Goal: Information Seeking & Learning: Find specific fact

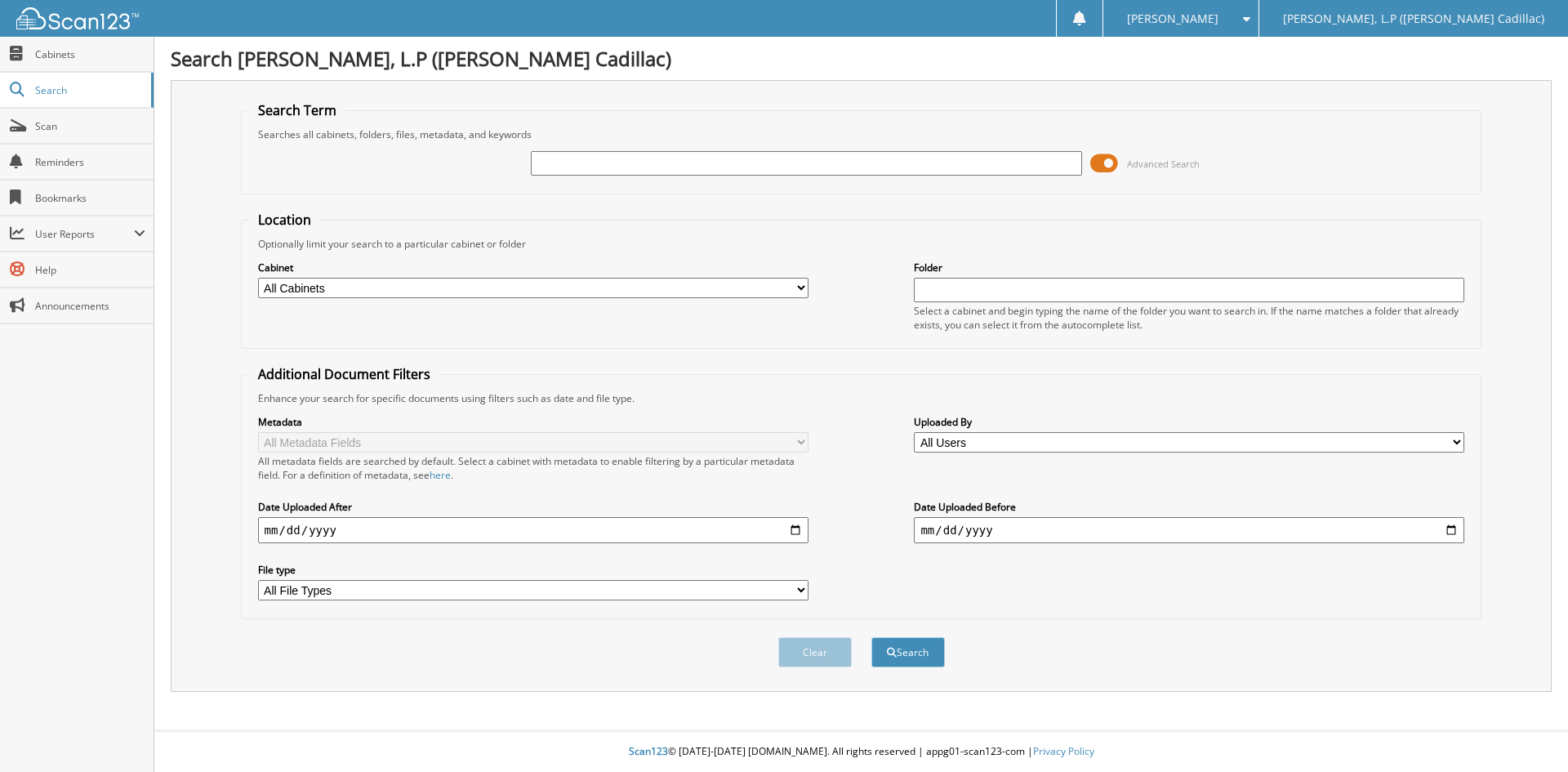
click at [542, 164] on input "text" at bounding box center [807, 163] width 551 height 24
click at [477, 286] on select "All Cabinets T - BODY SHOP T - FINANCE AND INSURANCE T - PARTS T - SERVICE Need…" at bounding box center [533, 287] width 551 height 20
click at [545, 193] on fieldset "Search Term Searches all cabinets, folders, files, metadata, and keywords Advan…" at bounding box center [861, 147] width 1242 height 93
click at [574, 169] on input "text" at bounding box center [807, 163] width 551 height 24
click at [539, 164] on input "text" at bounding box center [807, 163] width 551 height 24
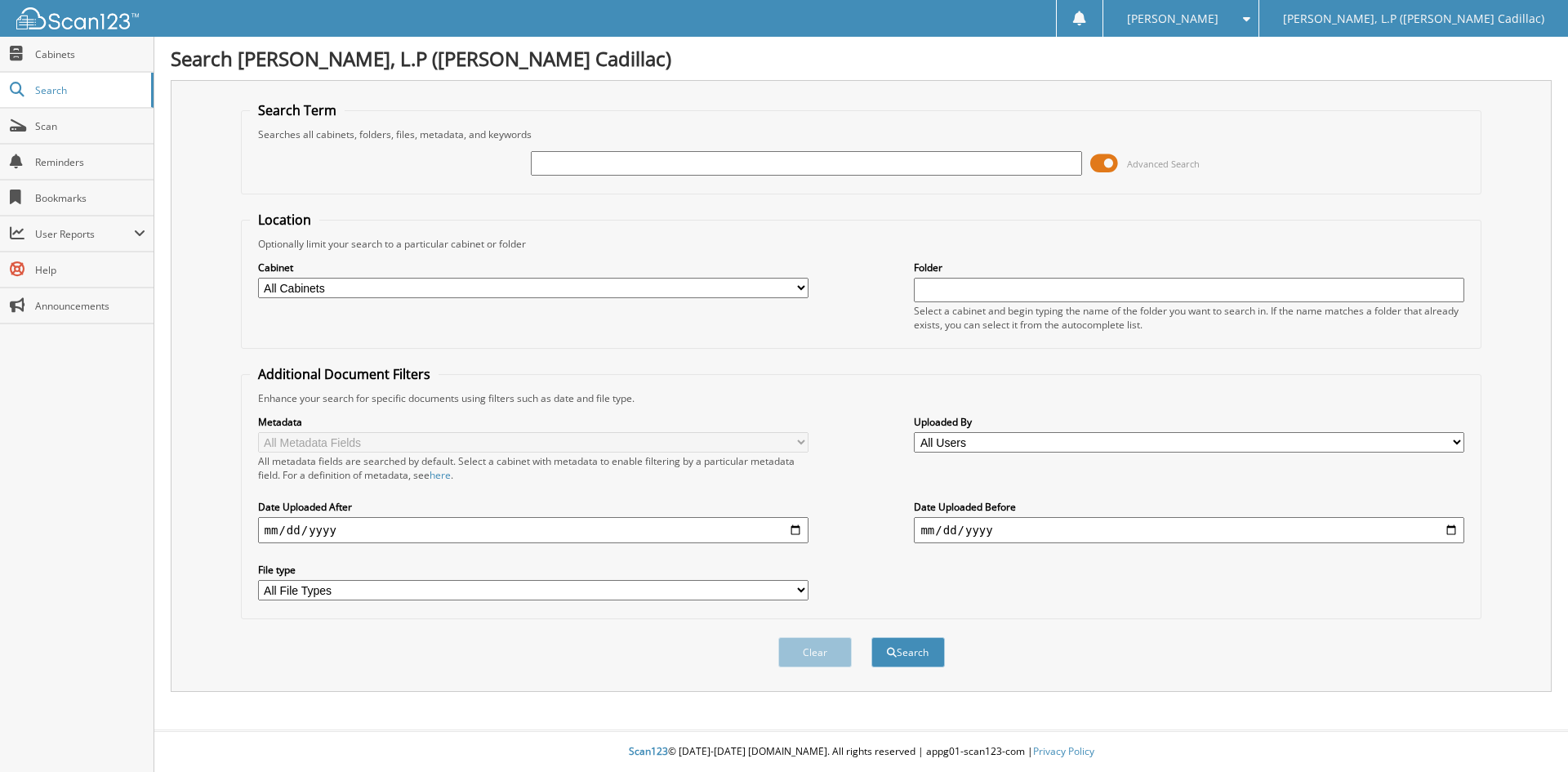
paste input "PZ205784"
type input "PZ205784"
click at [871, 637] on button "Search" at bounding box center [908, 652] width 73 height 30
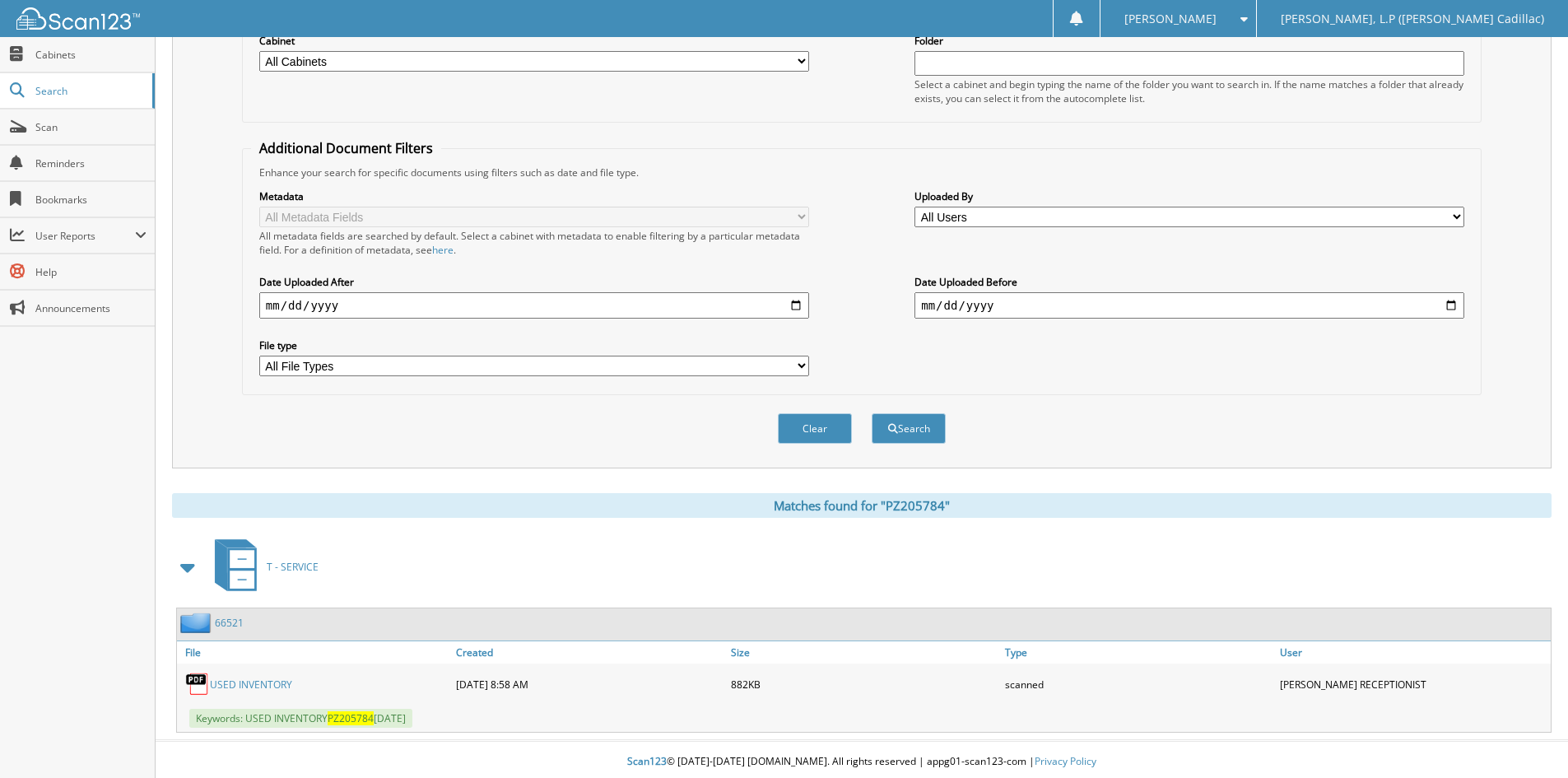
scroll to position [234, 0]
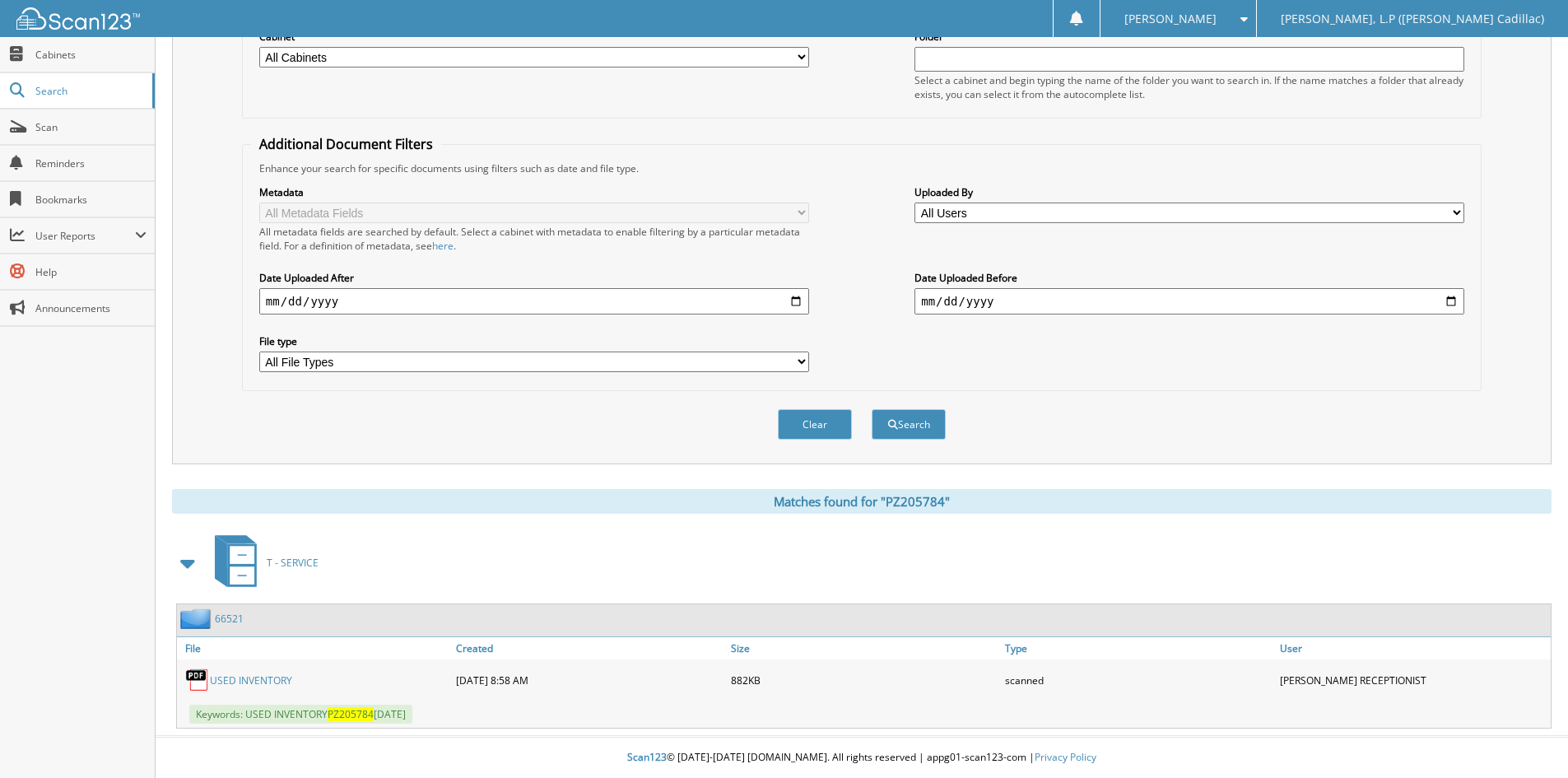
click at [269, 680] on link "USED INVENTORY" at bounding box center [250, 680] width 82 height 14
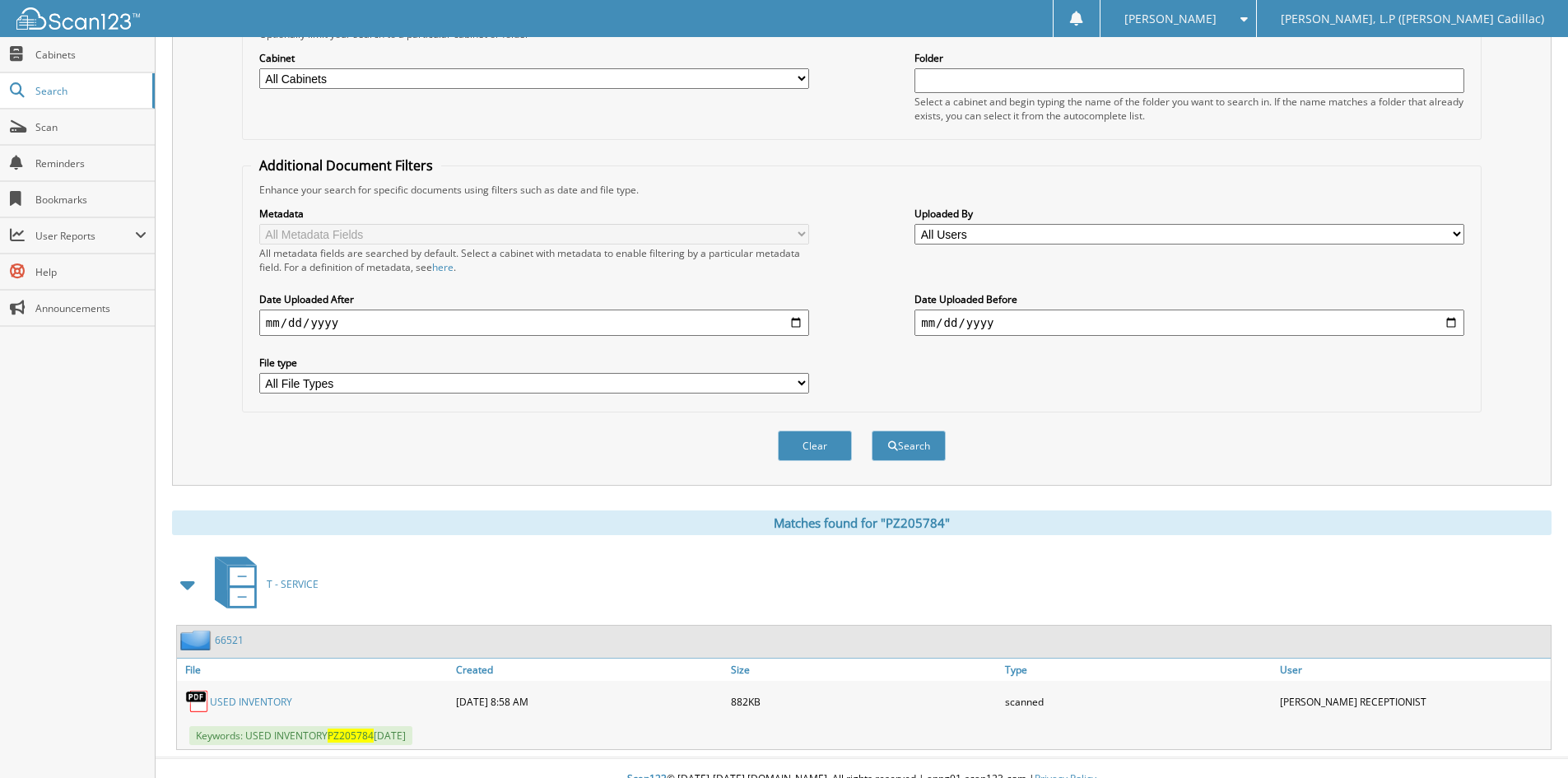
scroll to position [0, 0]
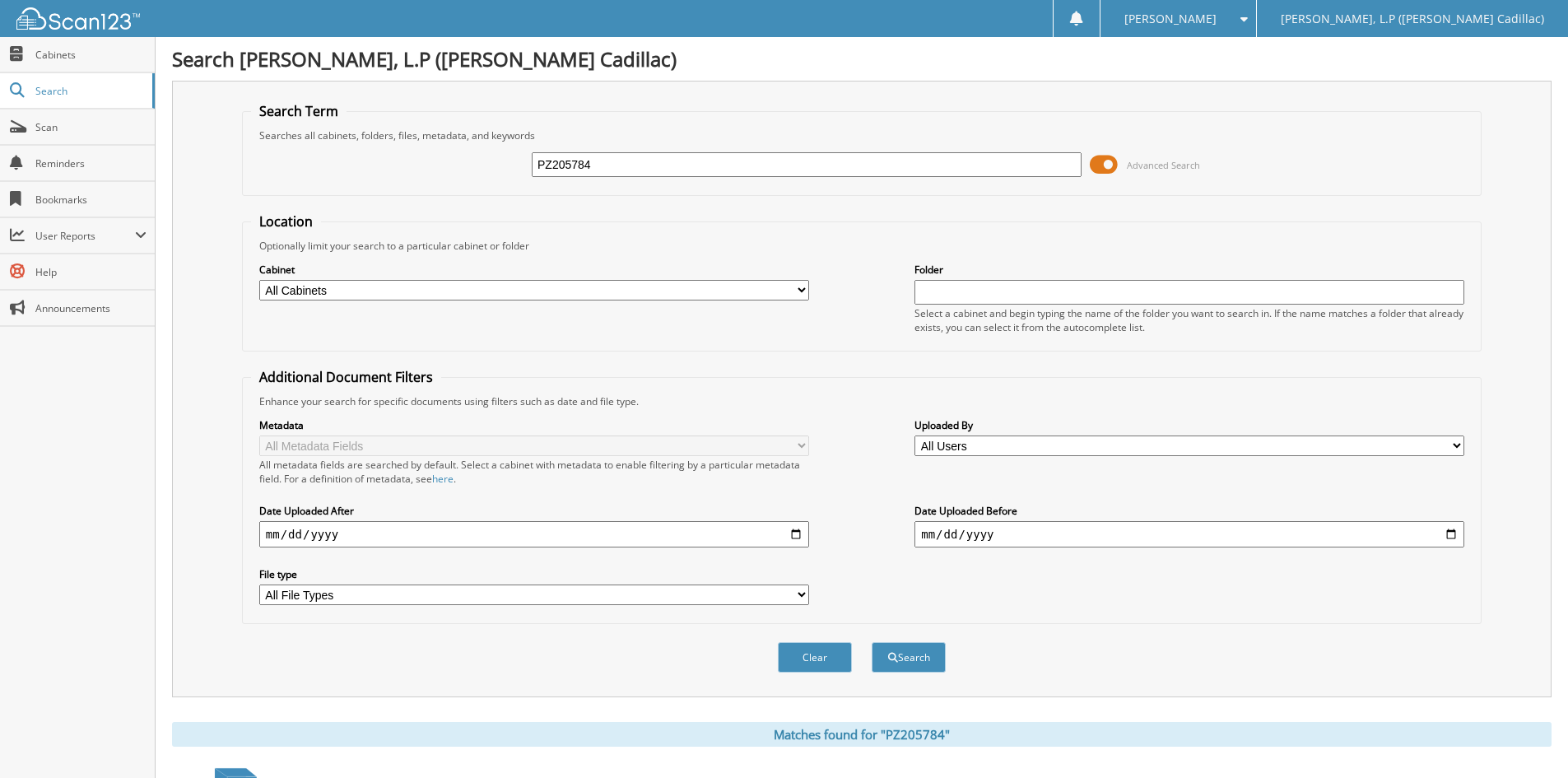
drag, startPoint x: 609, startPoint y: 175, endPoint x: 518, endPoint y: 169, distance: 91.2
click at [518, 169] on div "PZ205784 Advanced Search" at bounding box center [862, 165] width 1222 height 45
click at [595, 167] on input "text" at bounding box center [806, 164] width 550 height 24
paste input "PR341360"
type input "PR341360"
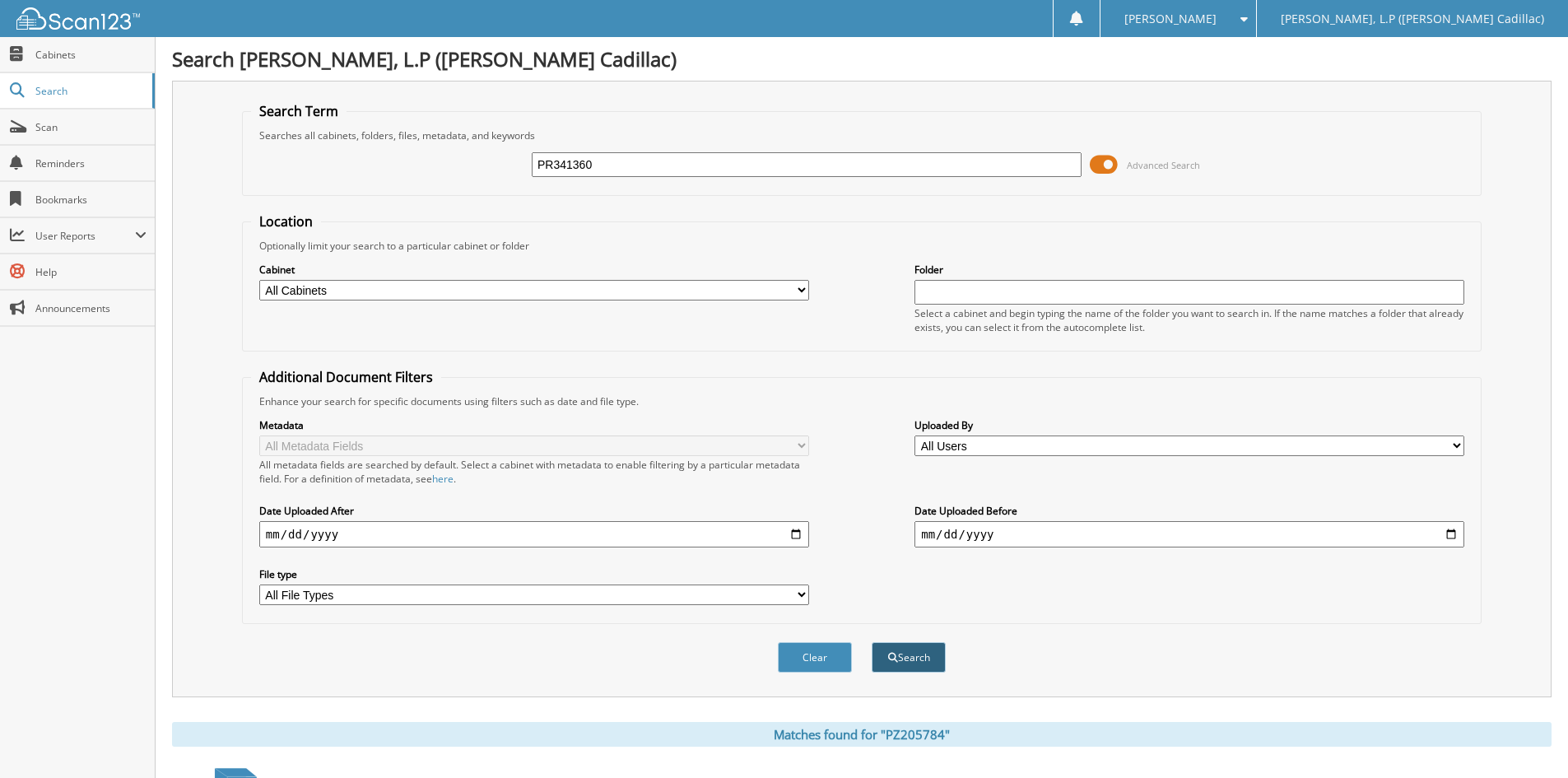
click at [905, 644] on button "Search" at bounding box center [909, 657] width 74 height 30
drag, startPoint x: 613, startPoint y: 169, endPoint x: 483, endPoint y: 169, distance: 130.0
click at [484, 169] on div "PR341360 Advanced Search" at bounding box center [862, 165] width 1222 height 45
paste input "MZ159634"
type input "MZ159634"
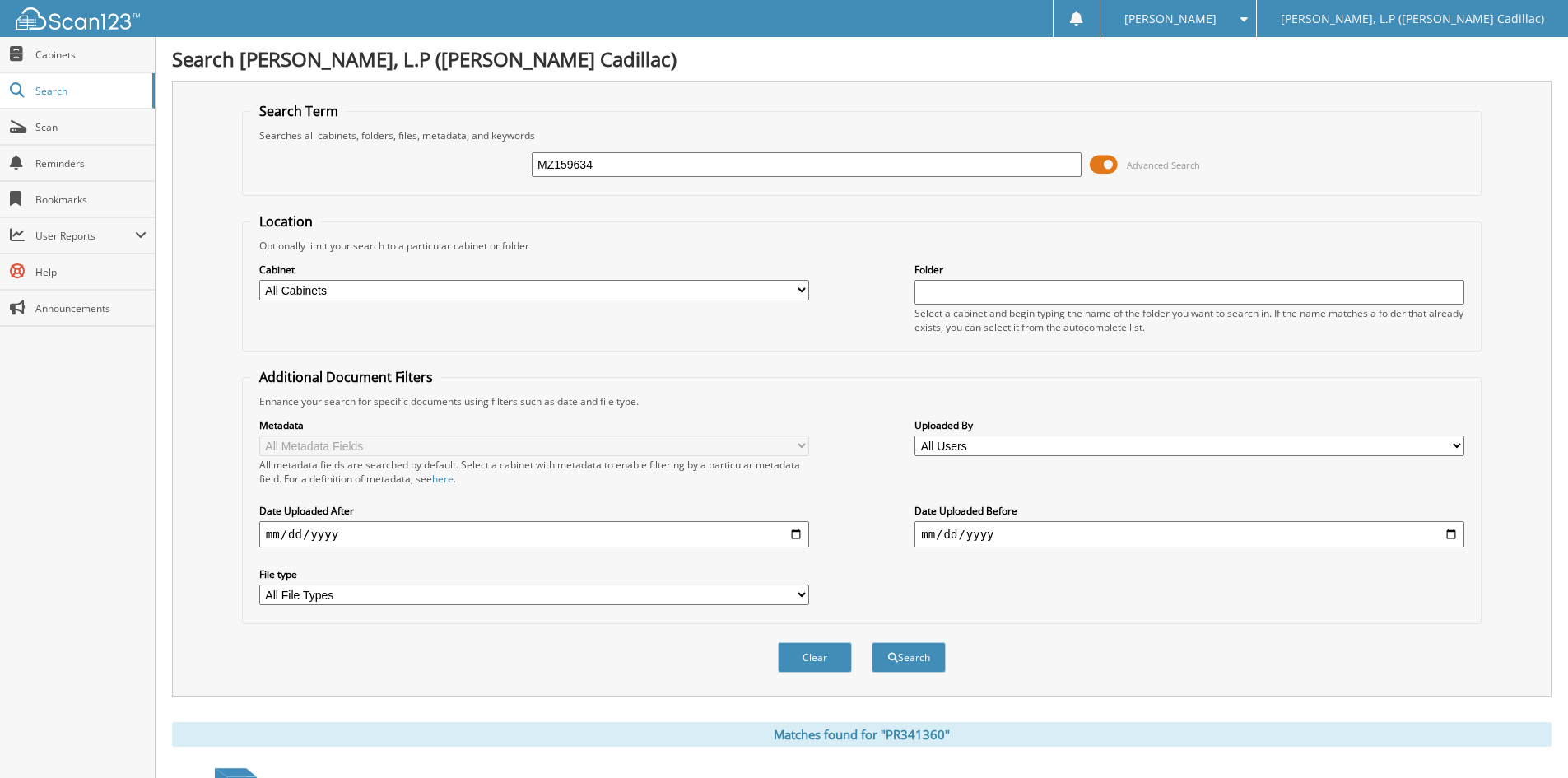
click at [872, 642] on button "Search" at bounding box center [909, 657] width 74 height 30
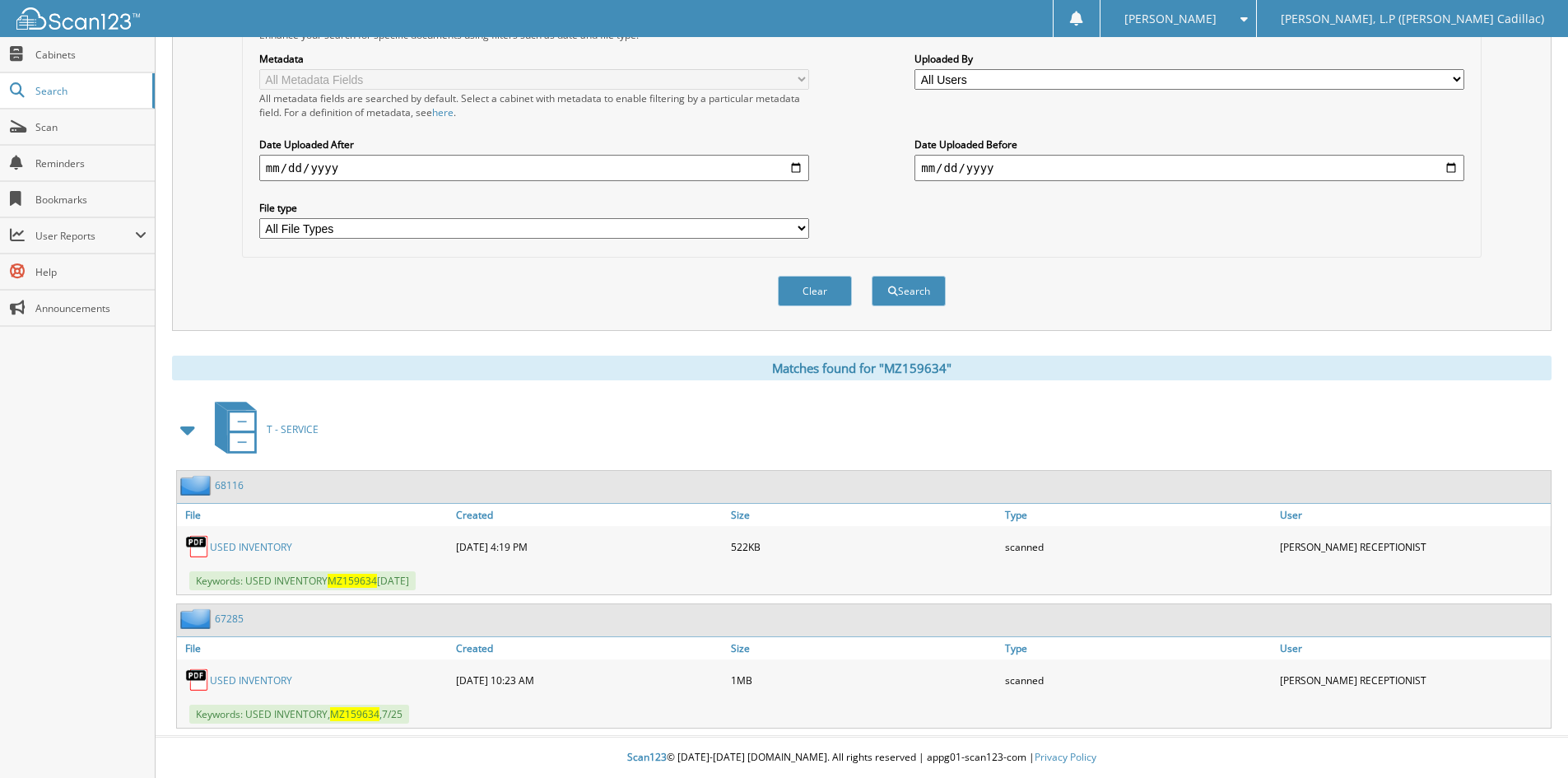
click at [246, 683] on link "USED INVENTORY" at bounding box center [250, 680] width 82 height 14
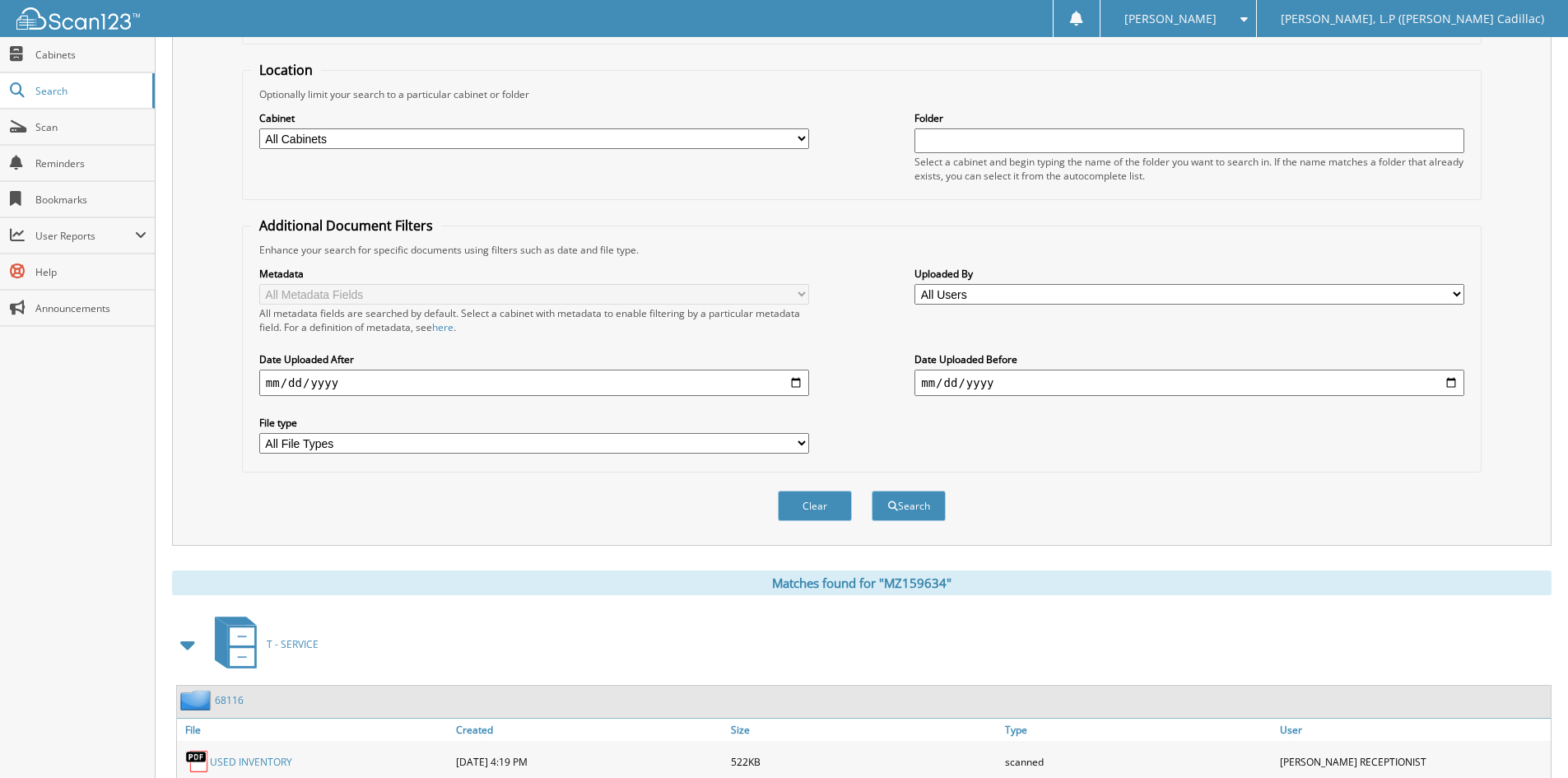
scroll to position [0, 0]
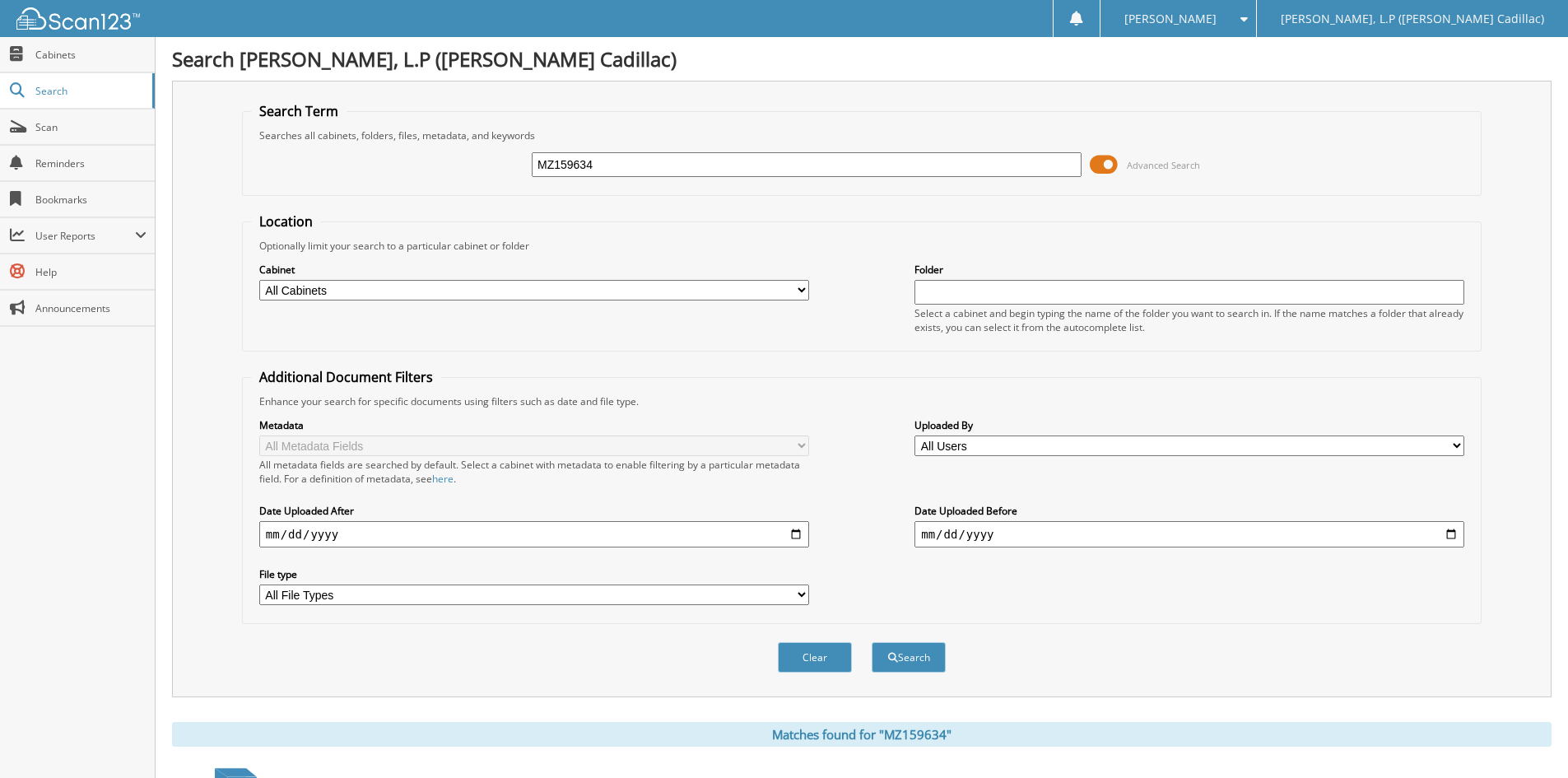
click at [613, 173] on input "MZ159634" at bounding box center [806, 164] width 550 height 24
type input "MZ159634a"
click at [872, 642] on button "Search" at bounding box center [909, 657] width 74 height 30
drag, startPoint x: 629, startPoint y: 170, endPoint x: 509, endPoint y: 170, distance: 120.0
click at [509, 170] on div "MZ159634a Advanced Search" at bounding box center [862, 165] width 1222 height 45
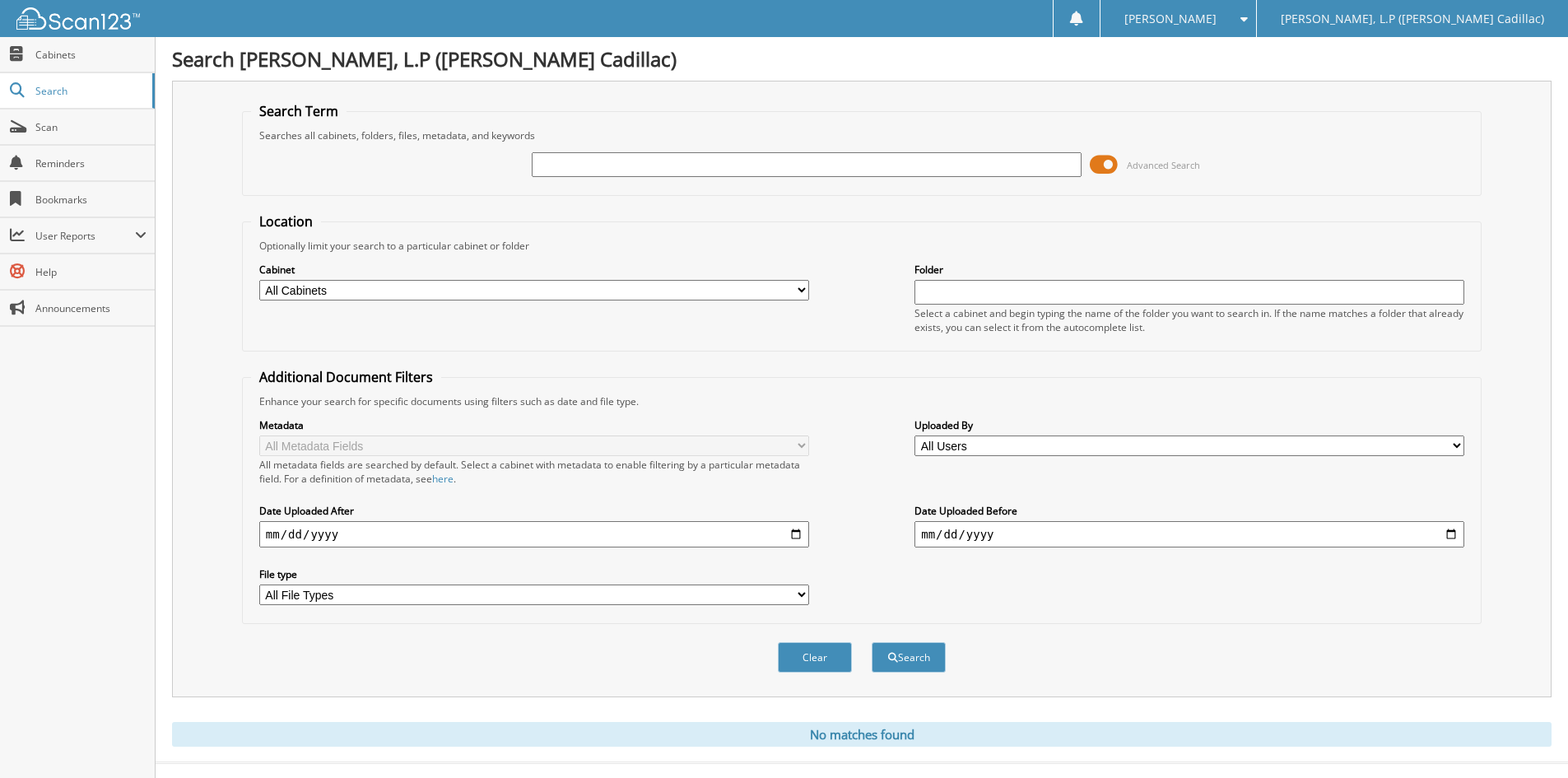
drag, startPoint x: 527, startPoint y: 164, endPoint x: 541, endPoint y: 164, distance: 14.0
click at [531, 164] on div "Advanced Search" at bounding box center [862, 165] width 1222 height 45
click at [561, 164] on input "text" at bounding box center [806, 164] width 550 height 24
type input "izard"
click at [872, 642] on button "Search" at bounding box center [909, 657] width 74 height 30
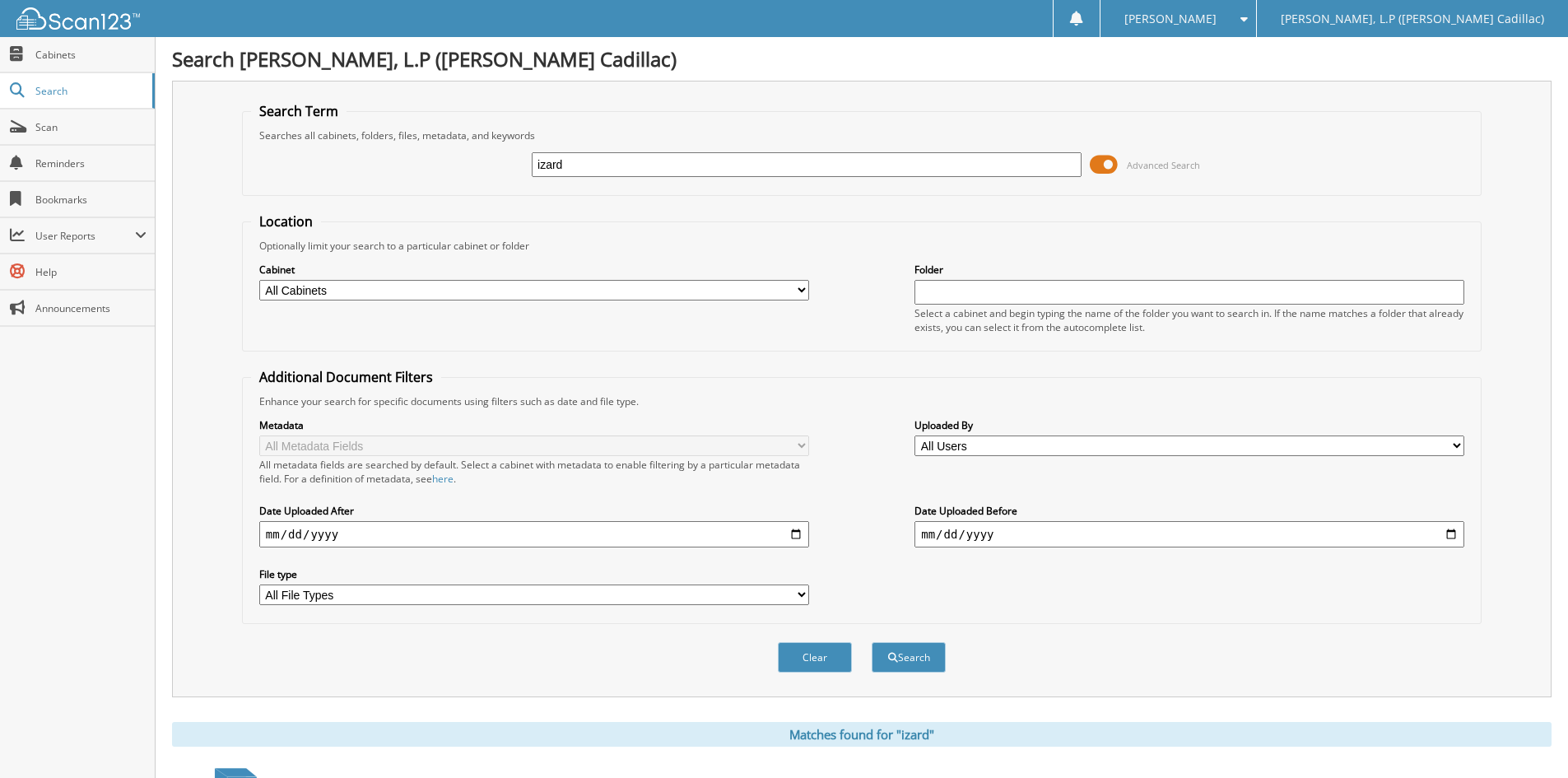
drag, startPoint x: 487, startPoint y: 156, endPoint x: 460, endPoint y: 152, distance: 27.3
click at [460, 152] on div "izard Advanced Search" at bounding box center [862, 165] width 1222 height 45
paste input "KF117068"
type input "KF117068"
click at [872, 642] on button "Search" at bounding box center [909, 657] width 74 height 30
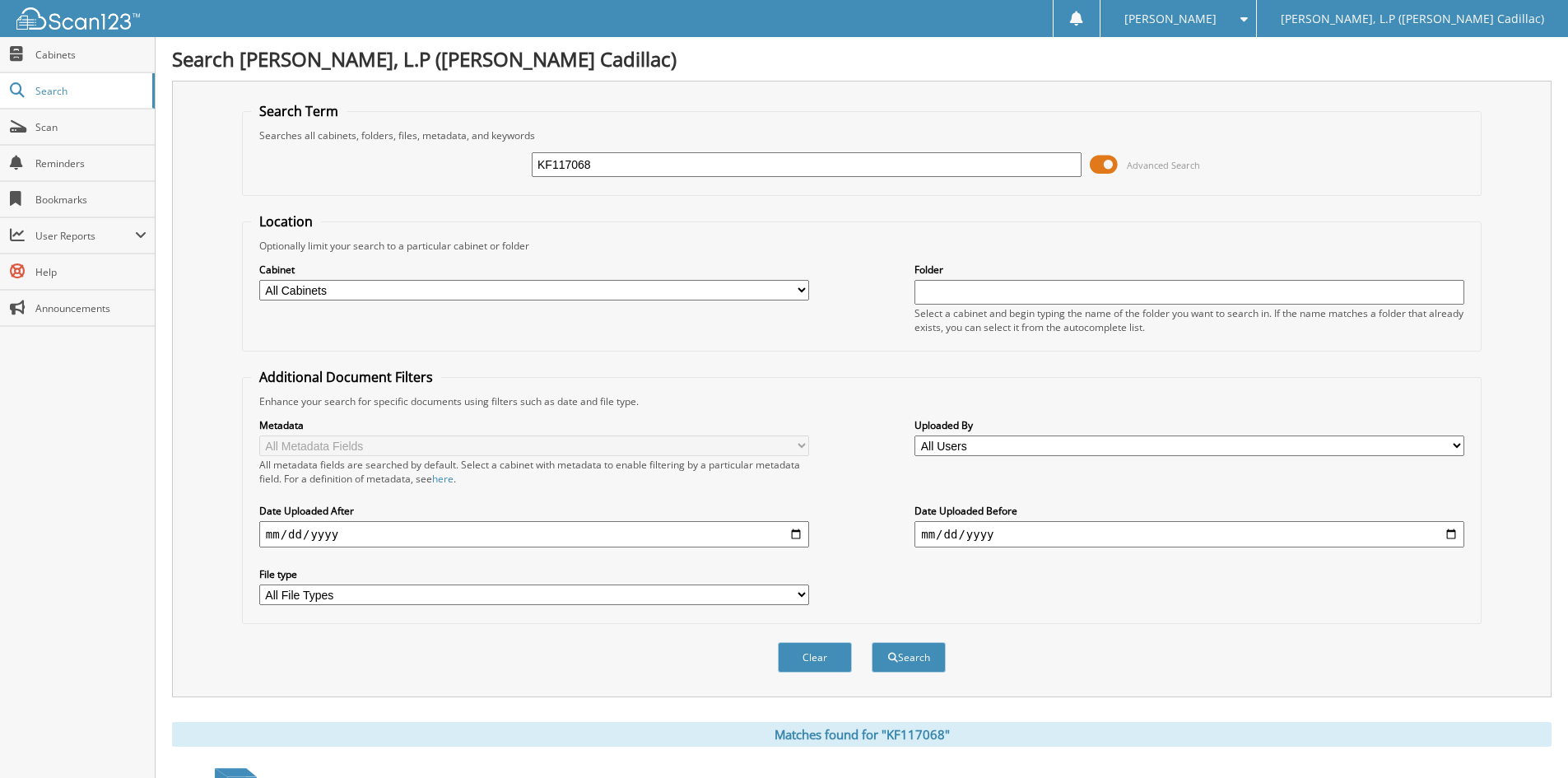
drag, startPoint x: 654, startPoint y: 161, endPoint x: 494, endPoint y: 165, distance: 160.0
click at [494, 165] on div "KF117068 Advanced Search" at bounding box center [862, 165] width 1222 height 45
paste input "MF011404"
type input "MF011404"
click at [872, 642] on button "Search" at bounding box center [909, 657] width 74 height 30
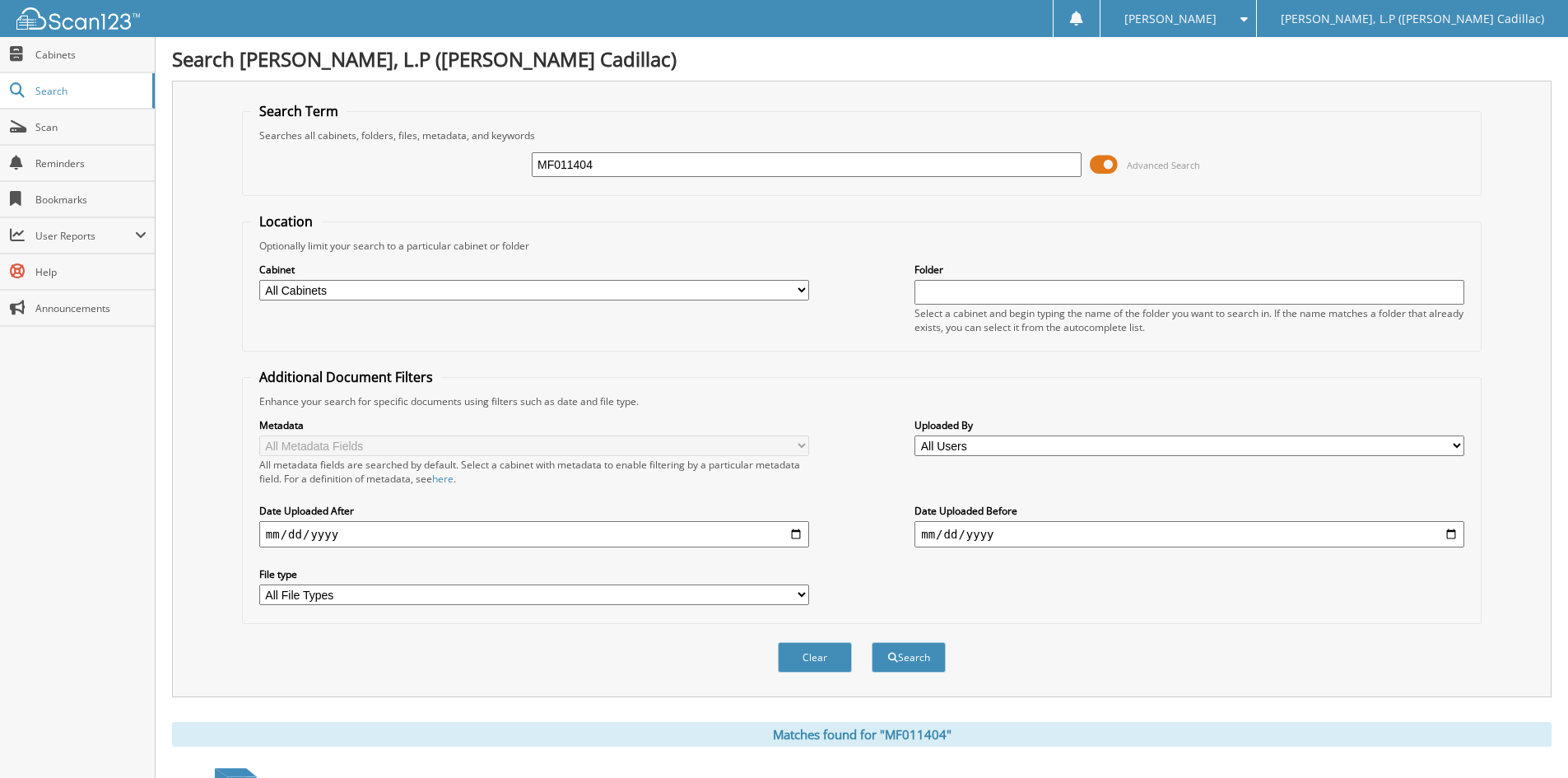
drag, startPoint x: 617, startPoint y: 168, endPoint x: 497, endPoint y: 166, distance: 120.0
click at [513, 166] on div "MF011404 Advanced Search" at bounding box center [862, 165] width 1222 height 45
paste input "PF104384"
type input "PF104384"
click at [872, 642] on button "Search" at bounding box center [909, 657] width 74 height 30
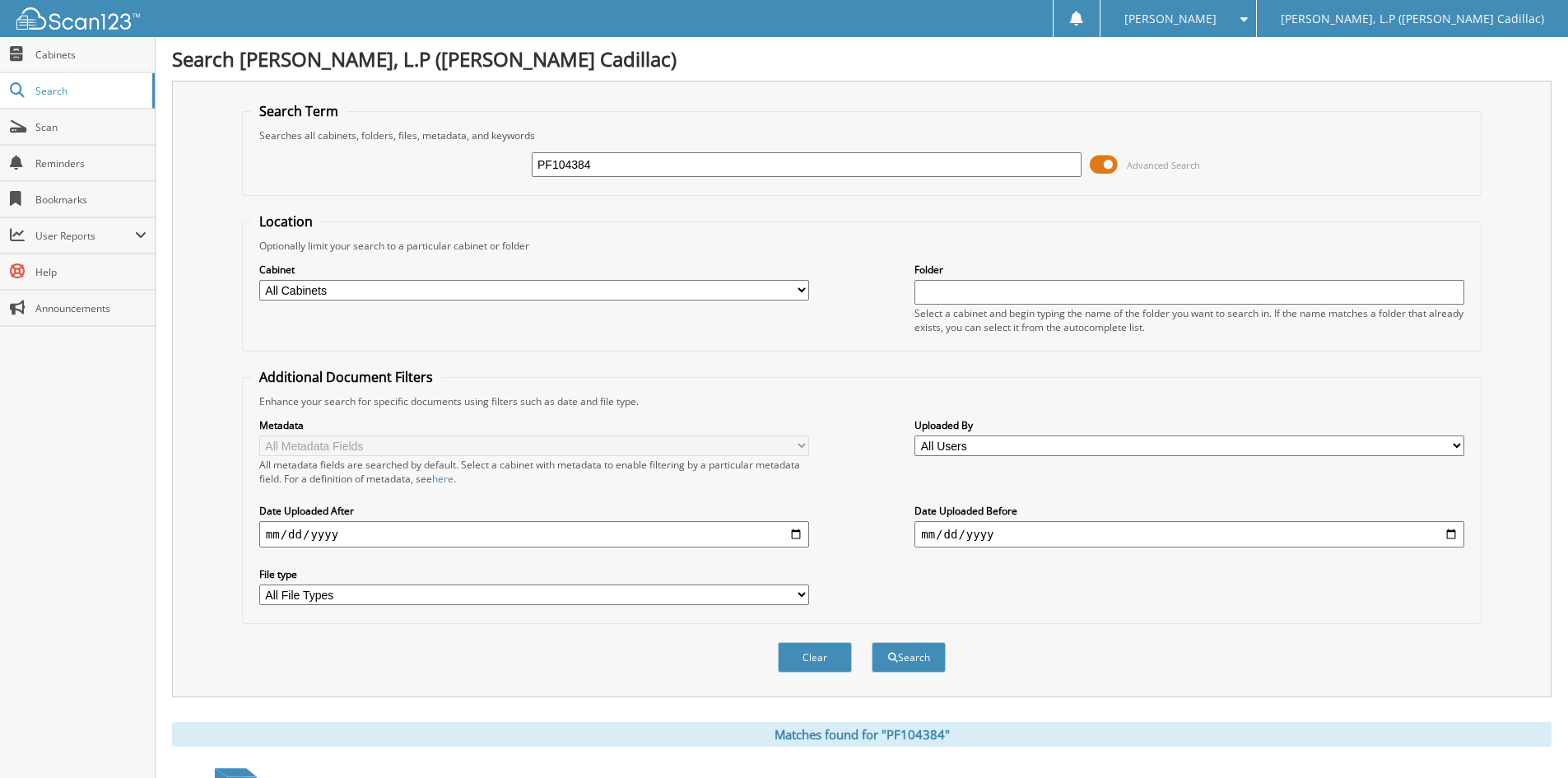
click at [610, 159] on input "PF104384" at bounding box center [806, 164] width 550 height 24
type input "PF104384a"
click at [872, 642] on button "Search" at bounding box center [909, 657] width 74 height 30
drag, startPoint x: 611, startPoint y: 170, endPoint x: 427, endPoint y: 164, distance: 184.1
click at [427, 166] on div "PF104384a Advanced Search" at bounding box center [862, 165] width 1222 height 45
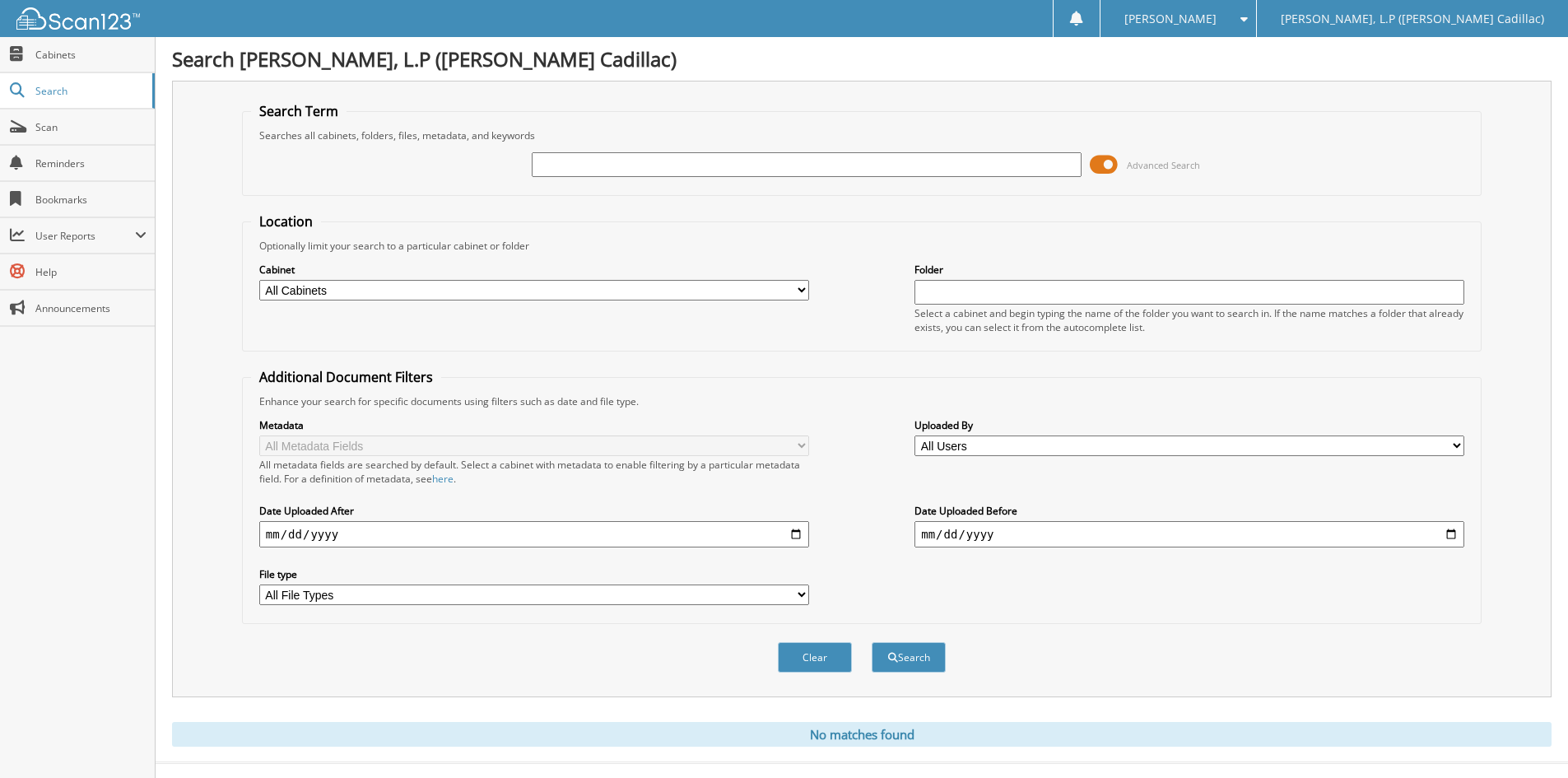
paste input "NR246789"
type input "NR246789"
click at [872, 642] on button "Search" at bounding box center [909, 657] width 74 height 30
click at [633, 186] on div "NR246789 Advanced Search" at bounding box center [862, 165] width 1222 height 45
click at [633, 171] on input "NR246789" at bounding box center [806, 164] width 550 height 24
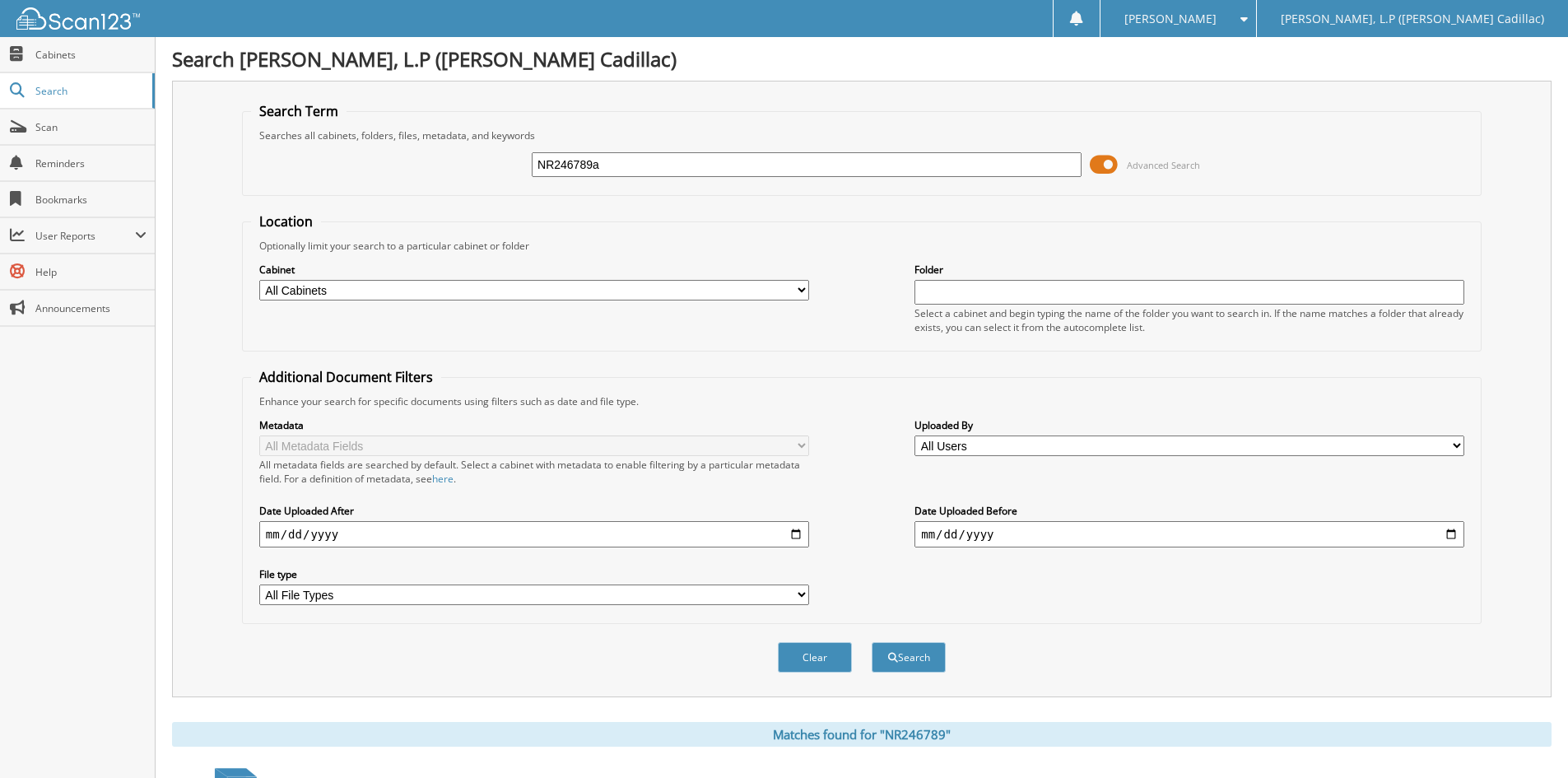
type input "NR246789a"
click at [872, 642] on button "Search" at bounding box center [909, 657] width 74 height 30
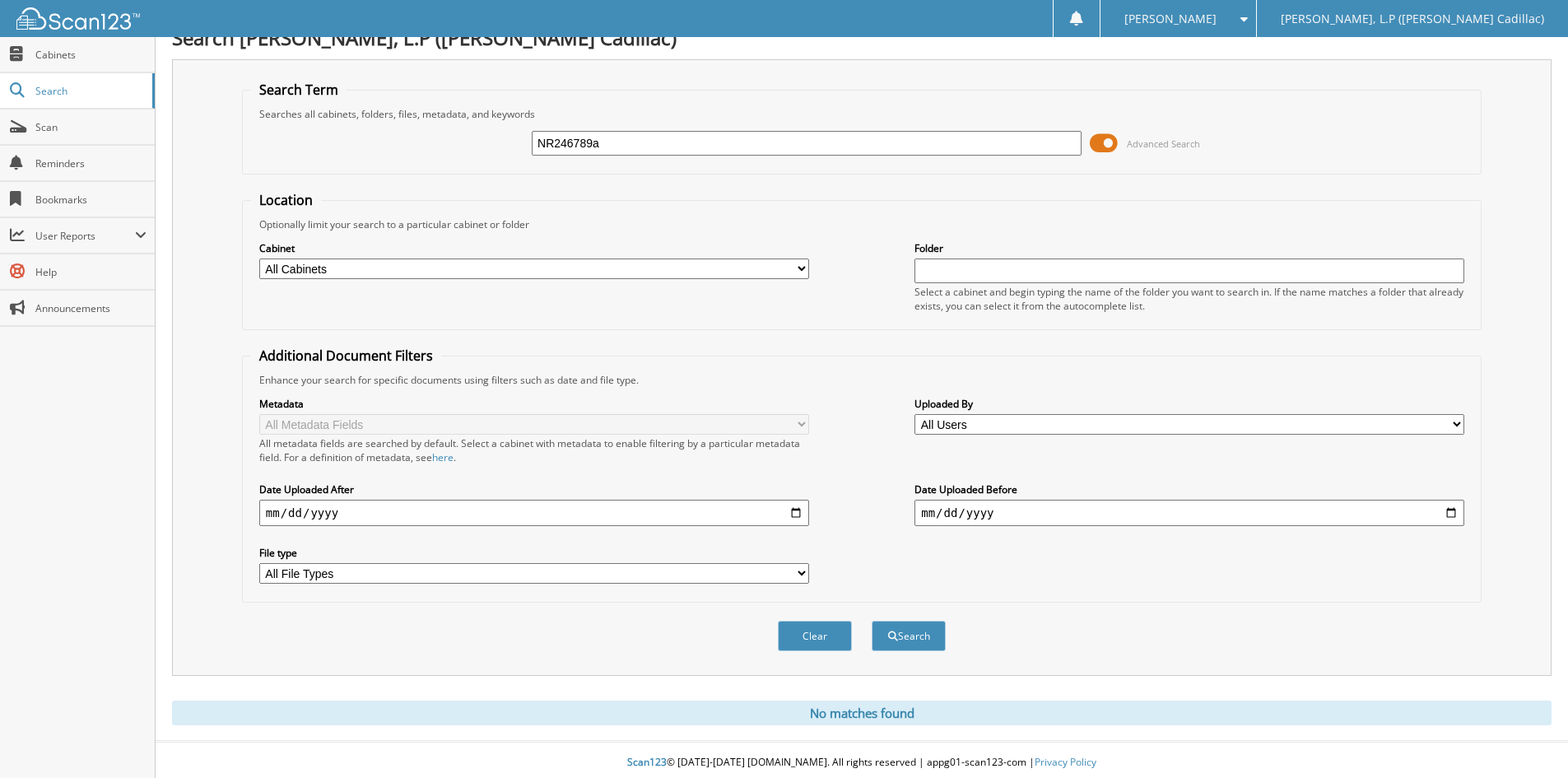
scroll to position [27, 0]
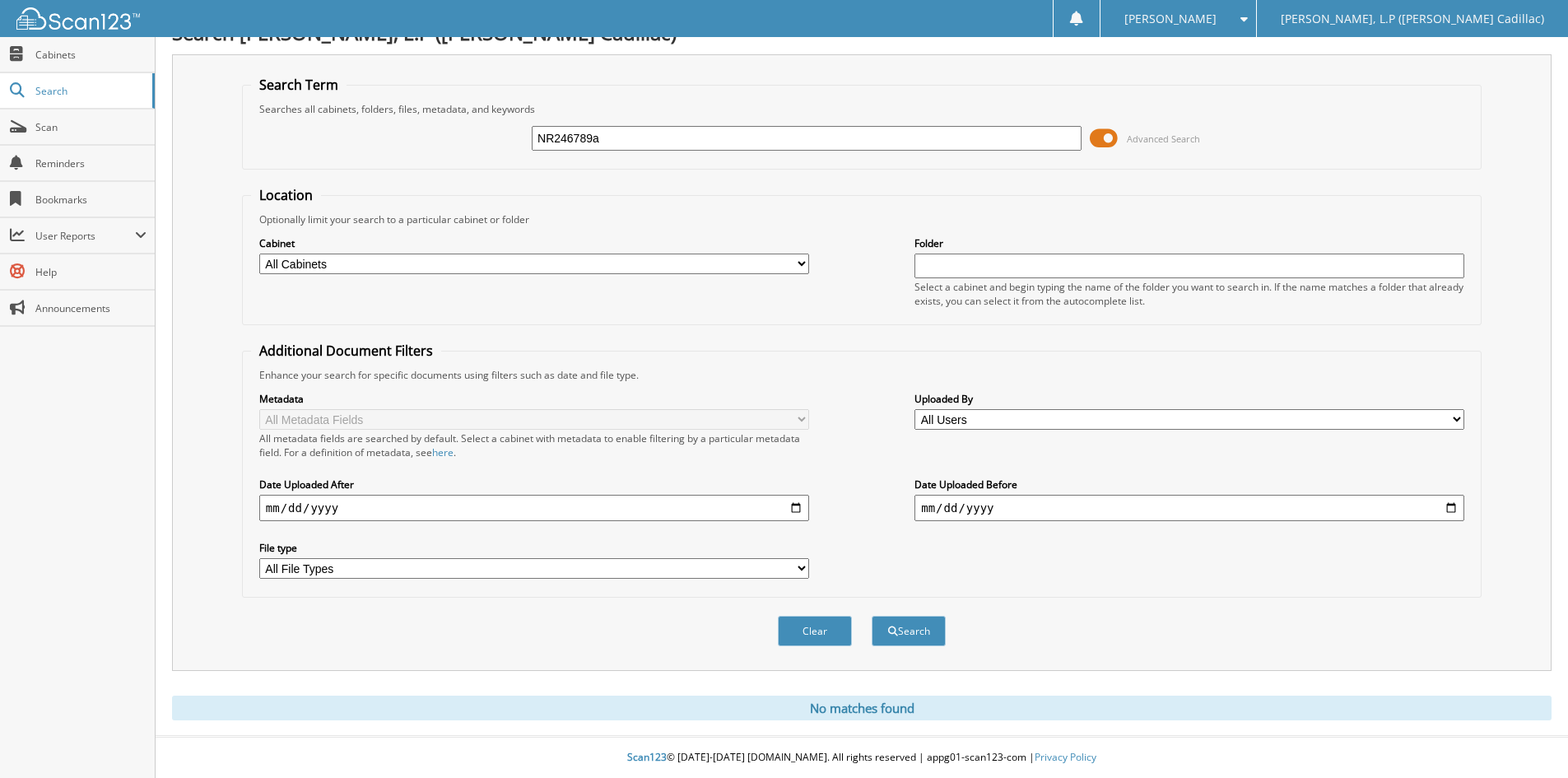
drag, startPoint x: 621, startPoint y: 133, endPoint x: 422, endPoint y: 139, distance: 199.1
click at [422, 141] on div "NR246789a Advanced Search" at bounding box center [862, 139] width 1222 height 45
paste input "NZ173200"
type input "NZ173200"
click at [872, 616] on button "Search" at bounding box center [909, 631] width 74 height 30
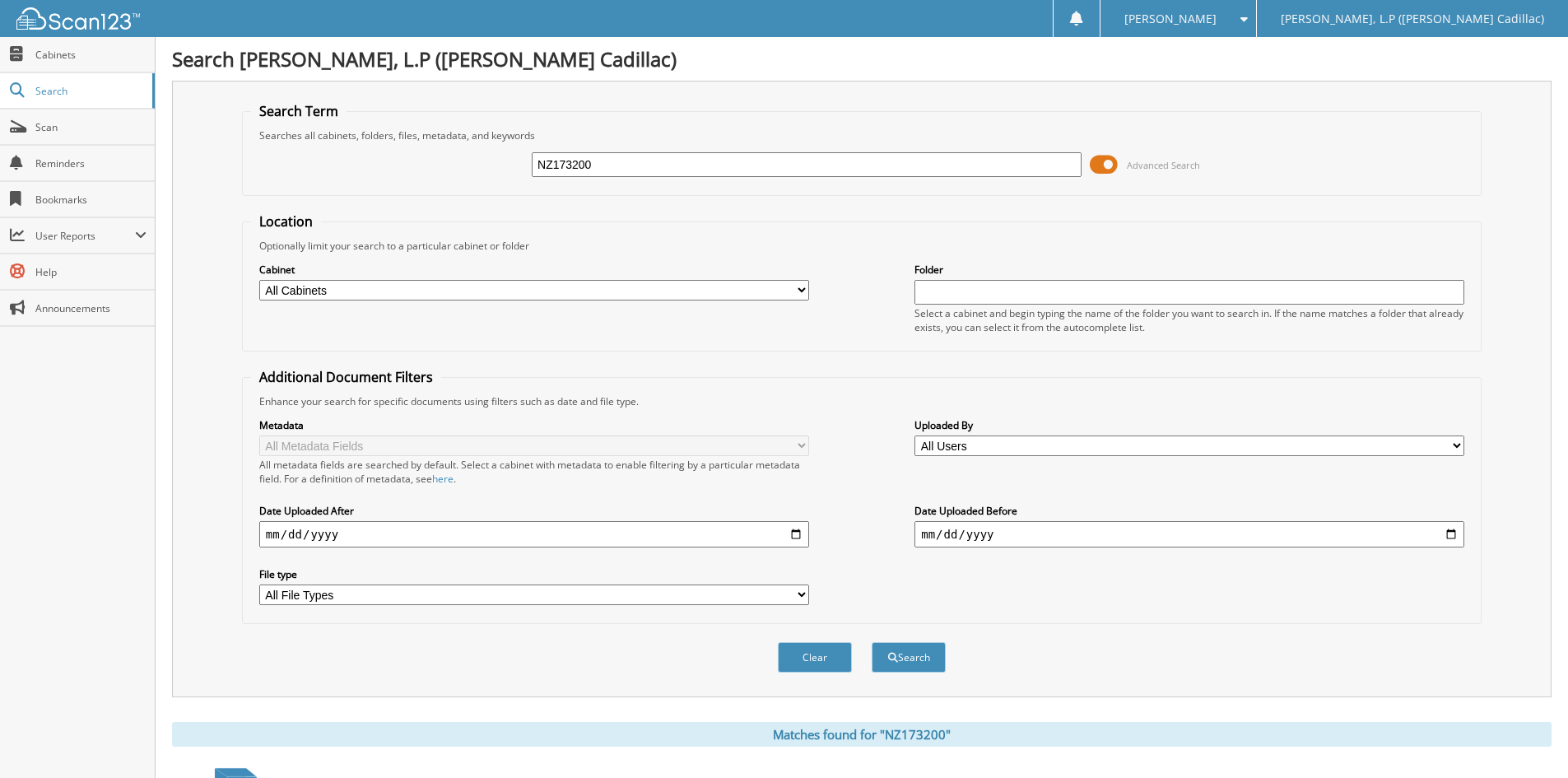
click at [605, 166] on input "NZ173200" at bounding box center [806, 164] width 550 height 24
type input "NZ173200a"
click at [872, 642] on button "Search" at bounding box center [909, 657] width 74 height 30
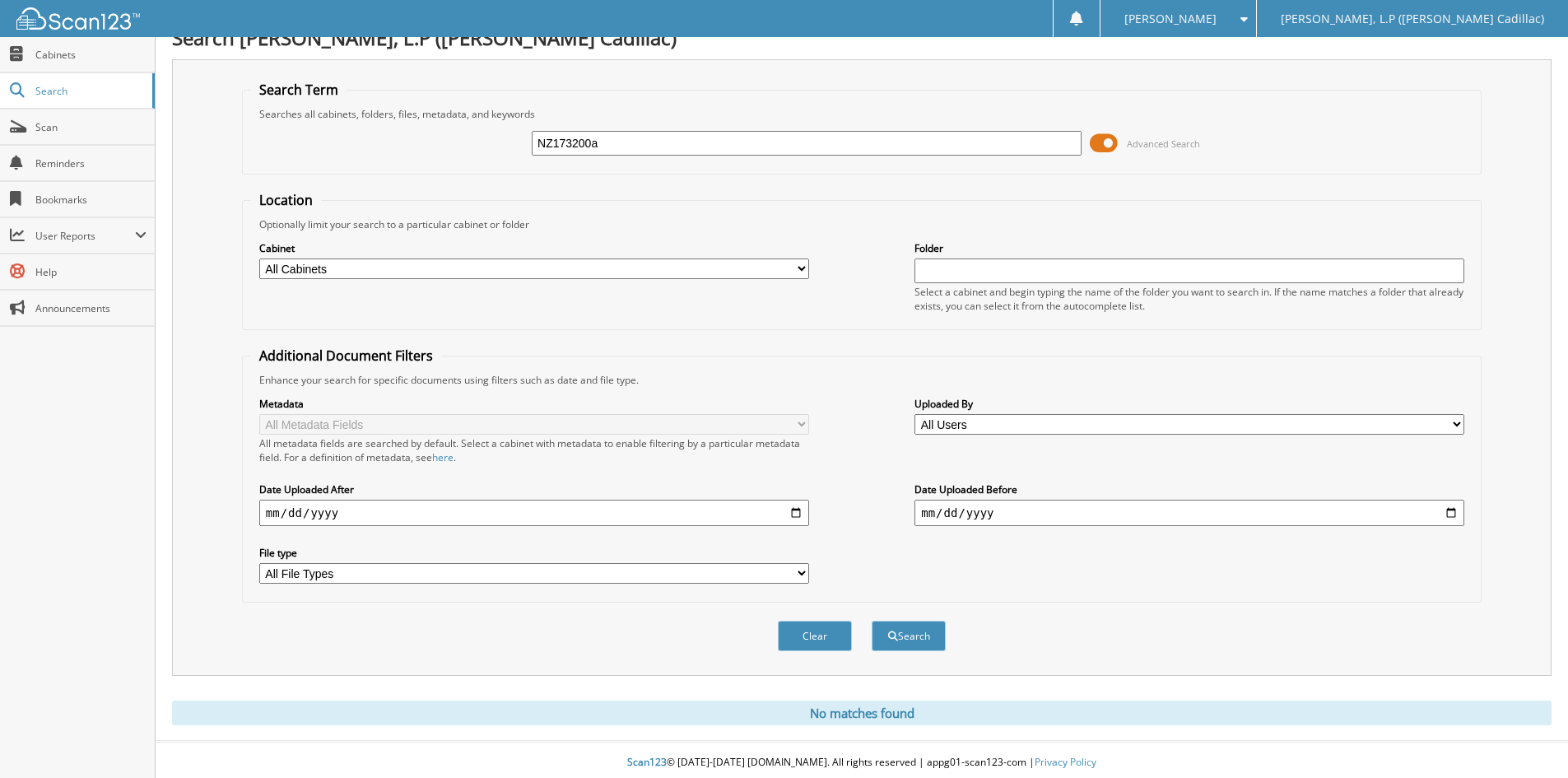
scroll to position [27, 0]
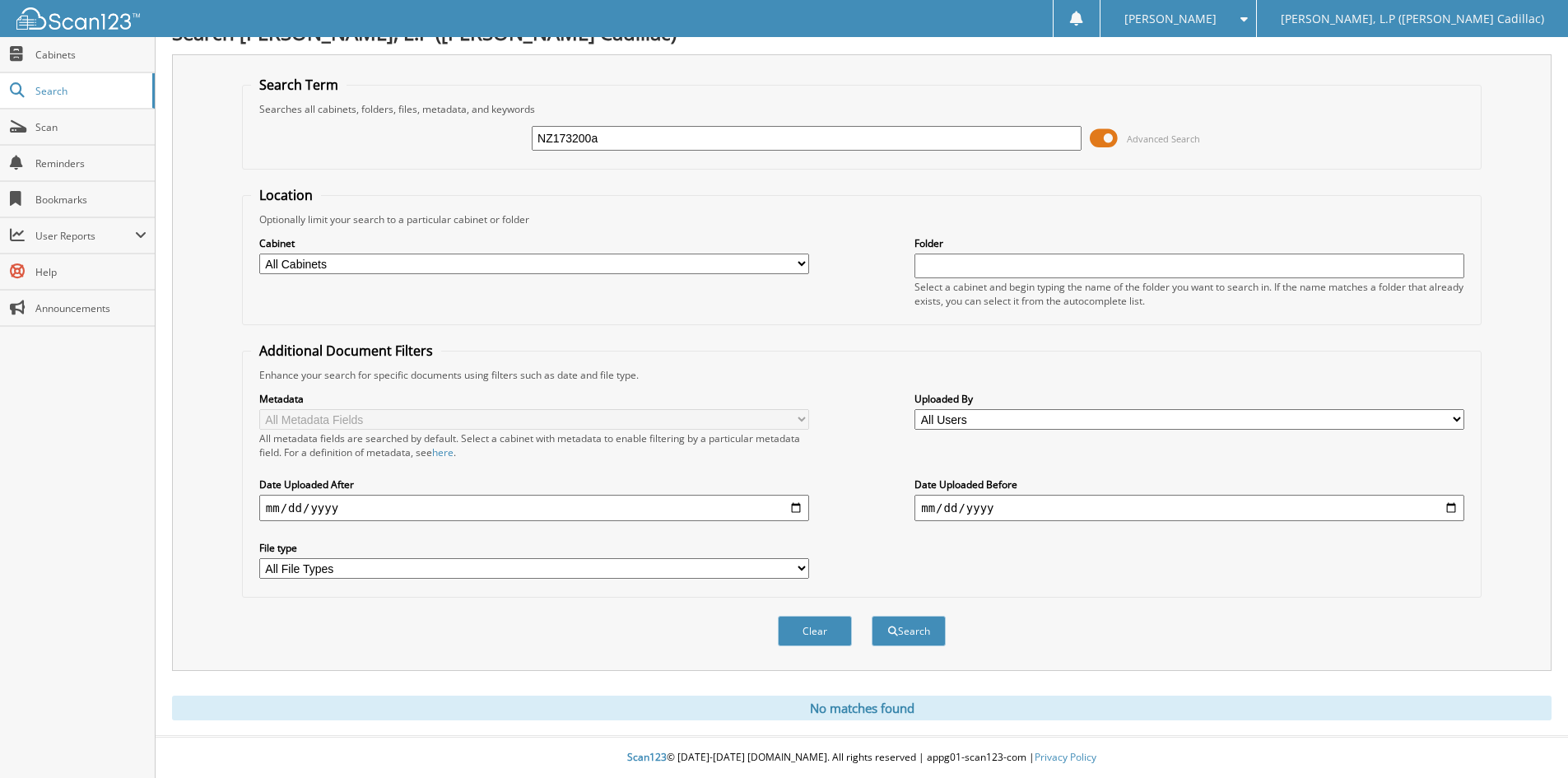
drag, startPoint x: 660, startPoint y: 143, endPoint x: 374, endPoint y: 139, distance: 286.0
click at [411, 140] on div "NZ173200a Advanced Search" at bounding box center [862, 139] width 1222 height 45
paste input "KF191564"
type input "KF191564"
click at [904, 624] on button "Search" at bounding box center [909, 631] width 74 height 30
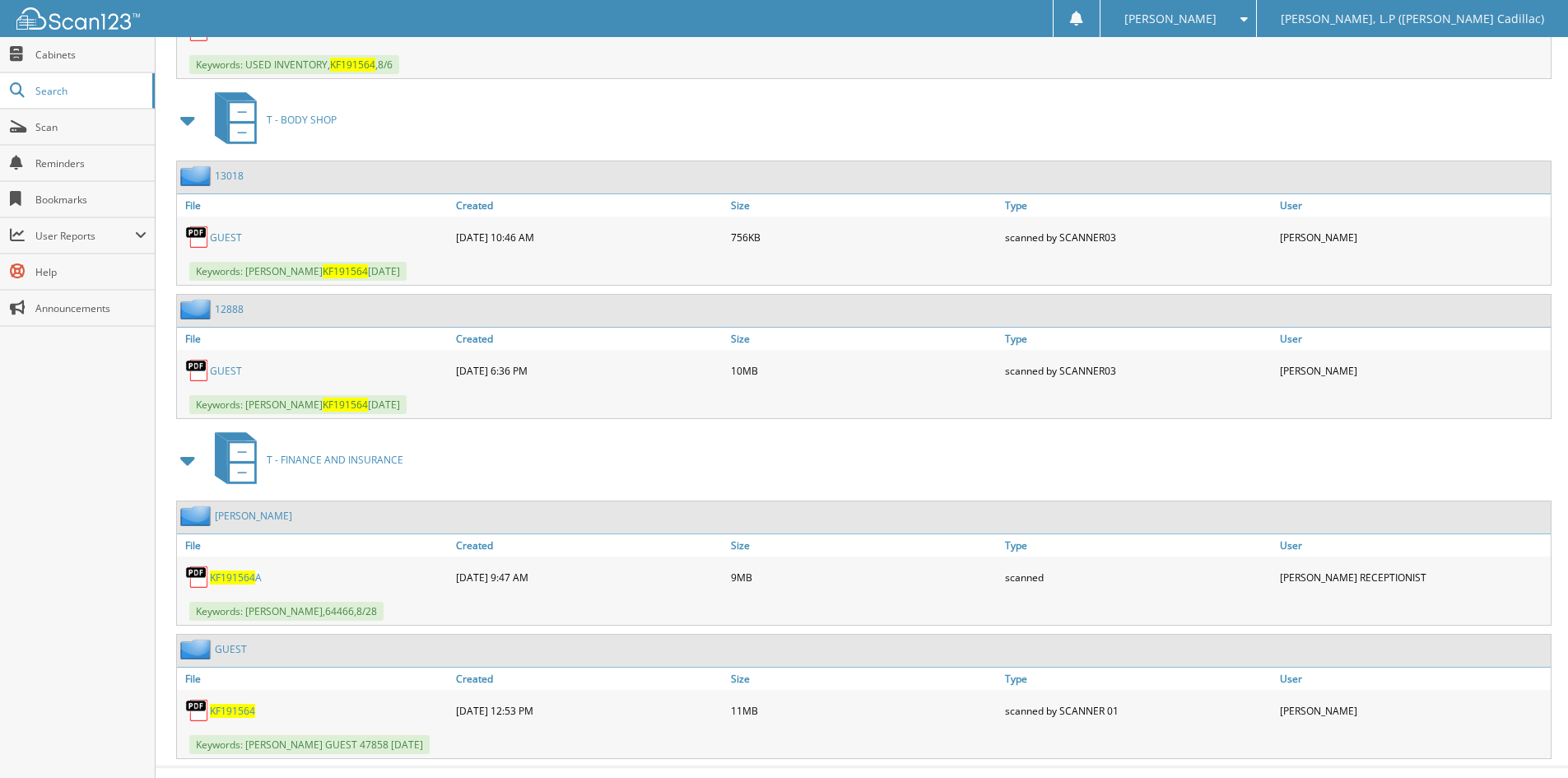
scroll to position [6760, 0]
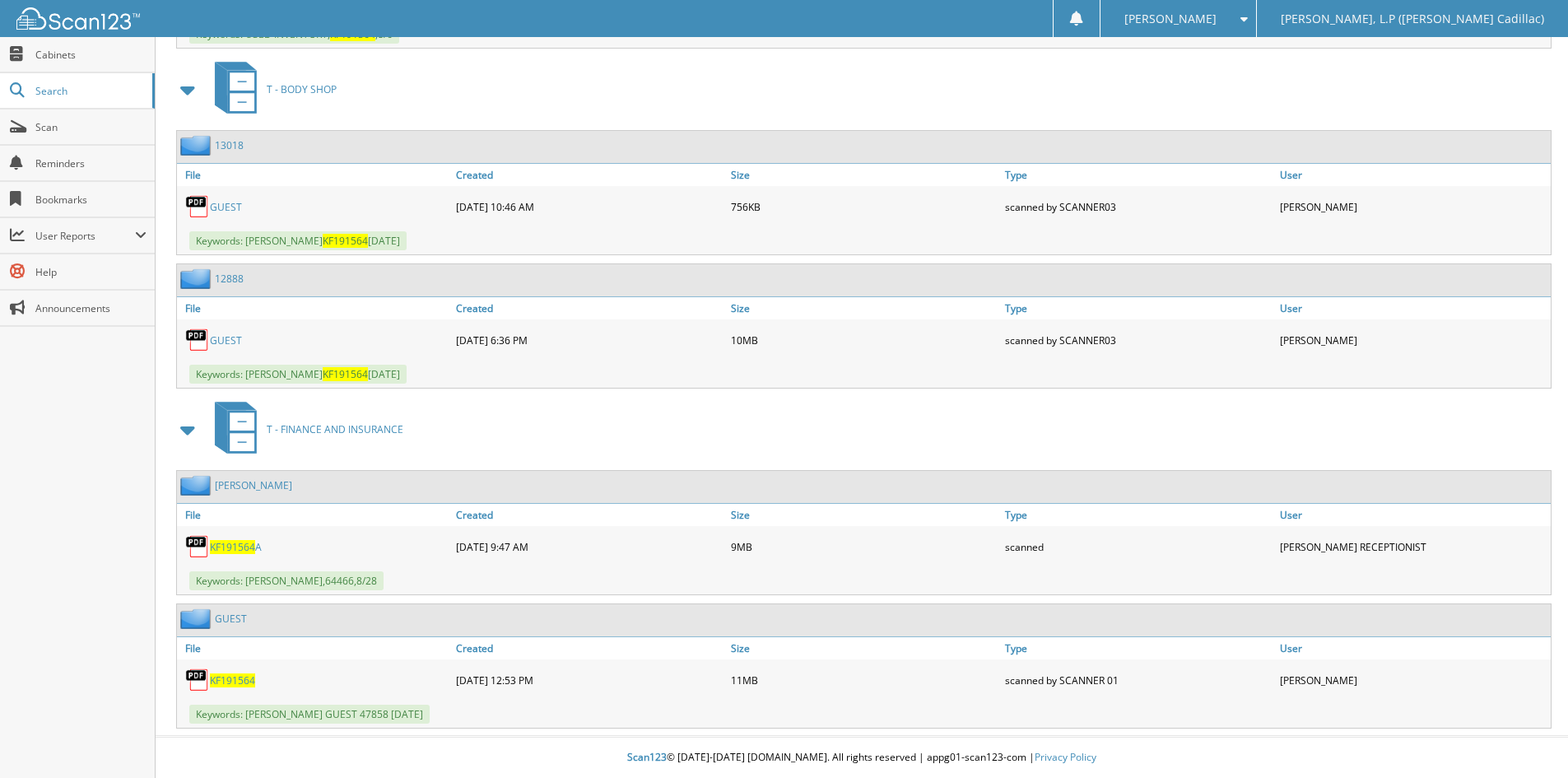
click at [242, 548] on span "KF191564" at bounding box center [232, 547] width 46 height 14
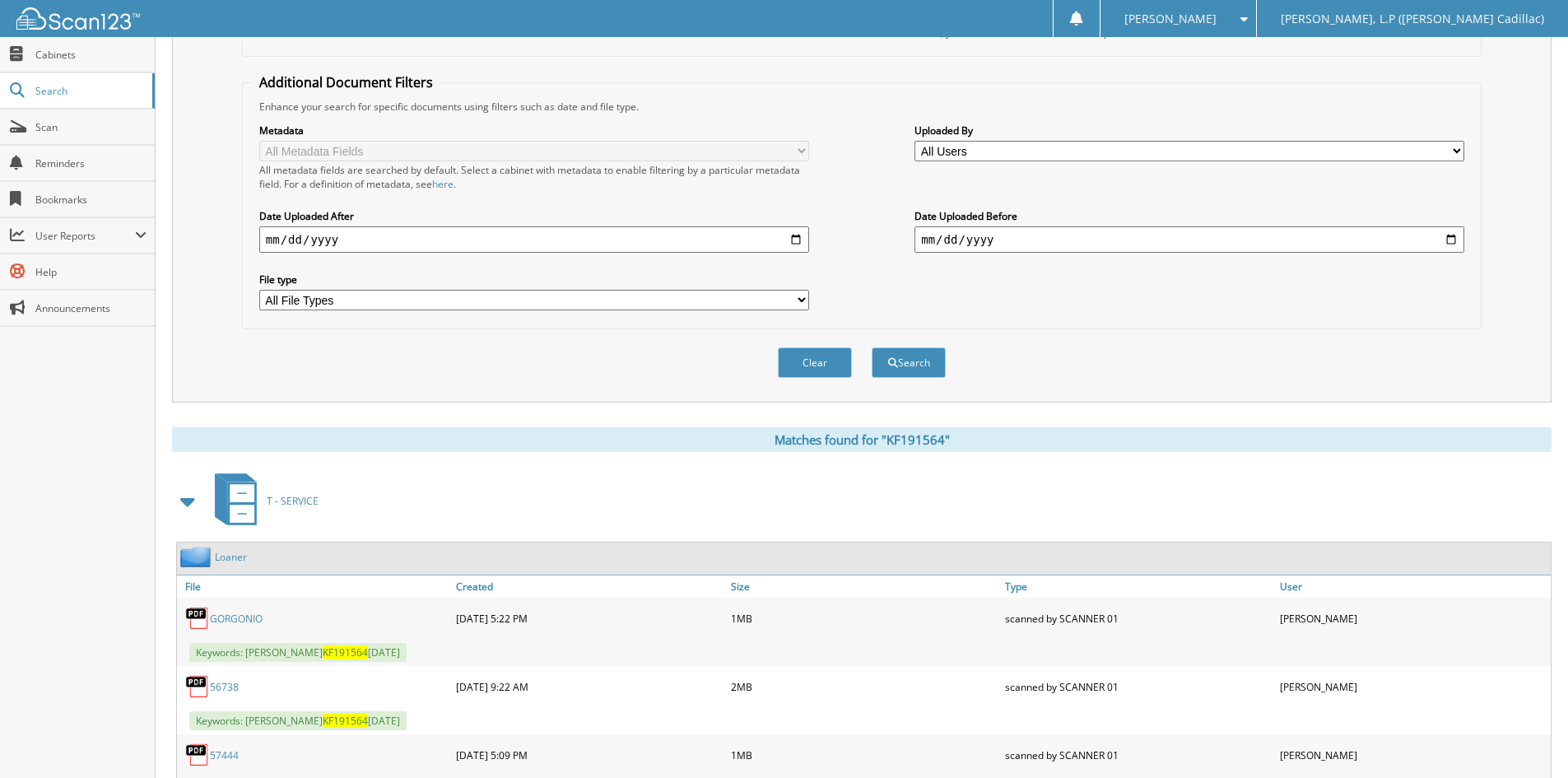
scroll to position [0, 0]
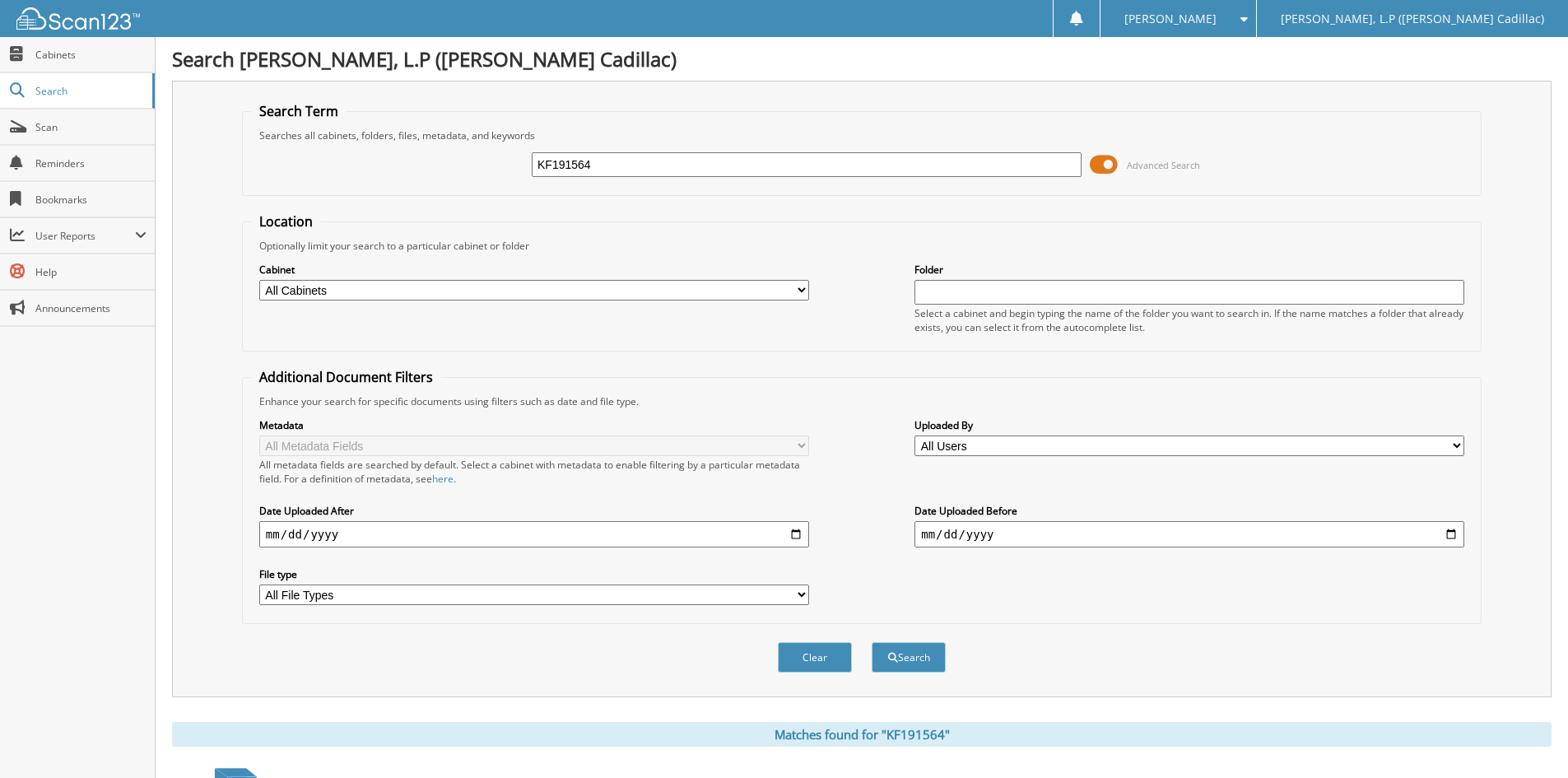
drag, startPoint x: 627, startPoint y: 172, endPoint x: 500, endPoint y: 161, distance: 127.5
click at [501, 161] on div "KF191564 Advanced Search" at bounding box center [862, 165] width 1222 height 45
paste input "NZ141428"
type input "NZ141428"
click at [872, 642] on button "Search" at bounding box center [909, 657] width 74 height 30
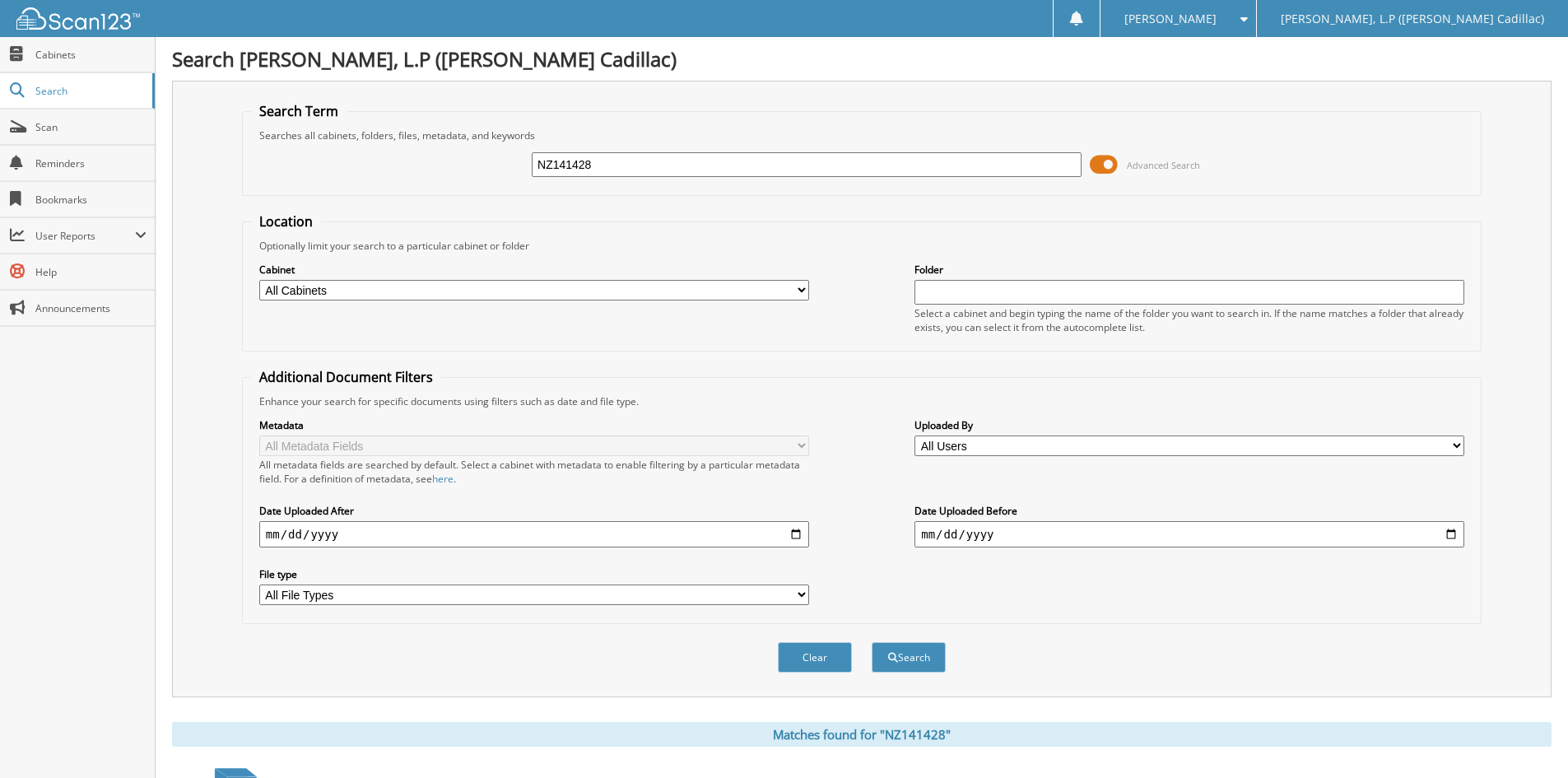
click at [641, 144] on div "NZ141428 Advanced Search" at bounding box center [862, 165] width 1222 height 45
click at [630, 169] on input "NZ141428" at bounding box center [806, 164] width 550 height 24
type input "NZ141428a"
click at [872, 642] on button "Search" at bounding box center [909, 657] width 74 height 30
